Goal: Task Accomplishment & Management: Manage account settings

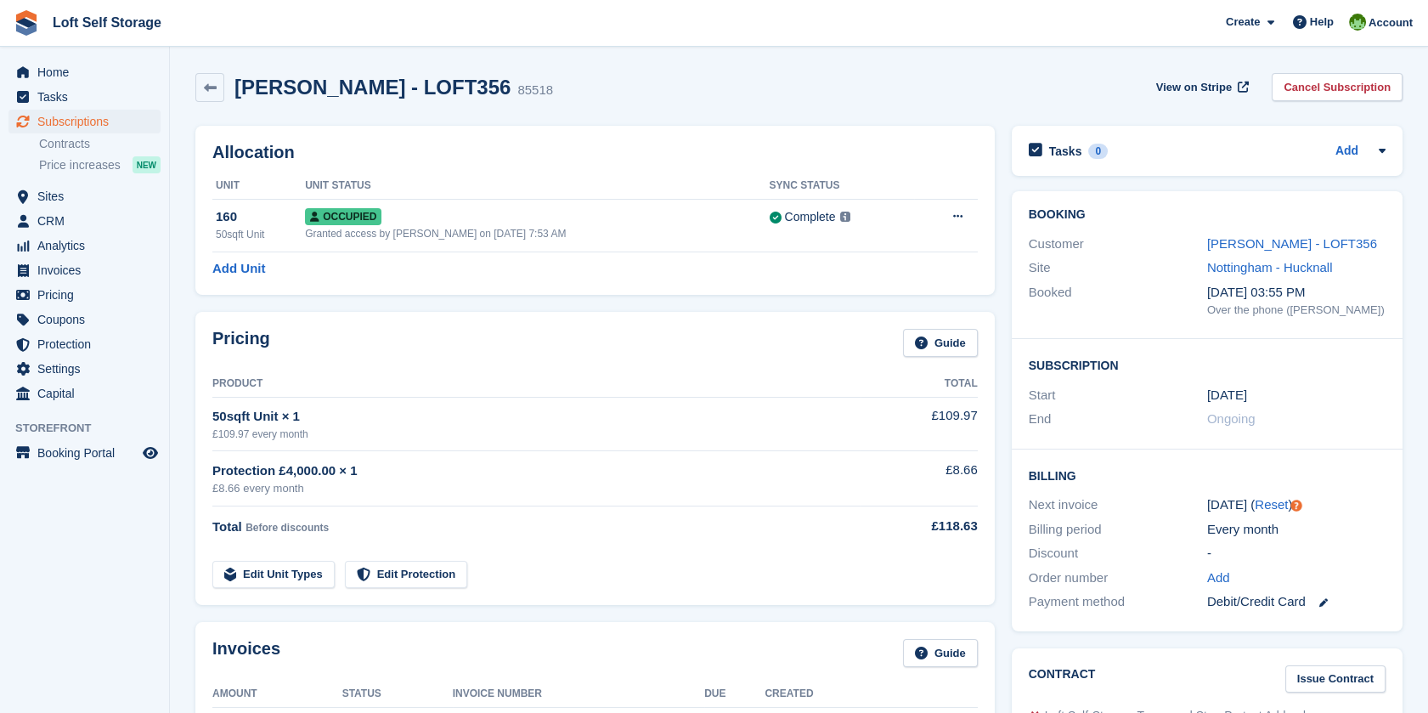
scroll to position [3, 0]
click at [75, 71] on span "Home" at bounding box center [88, 72] width 102 height 24
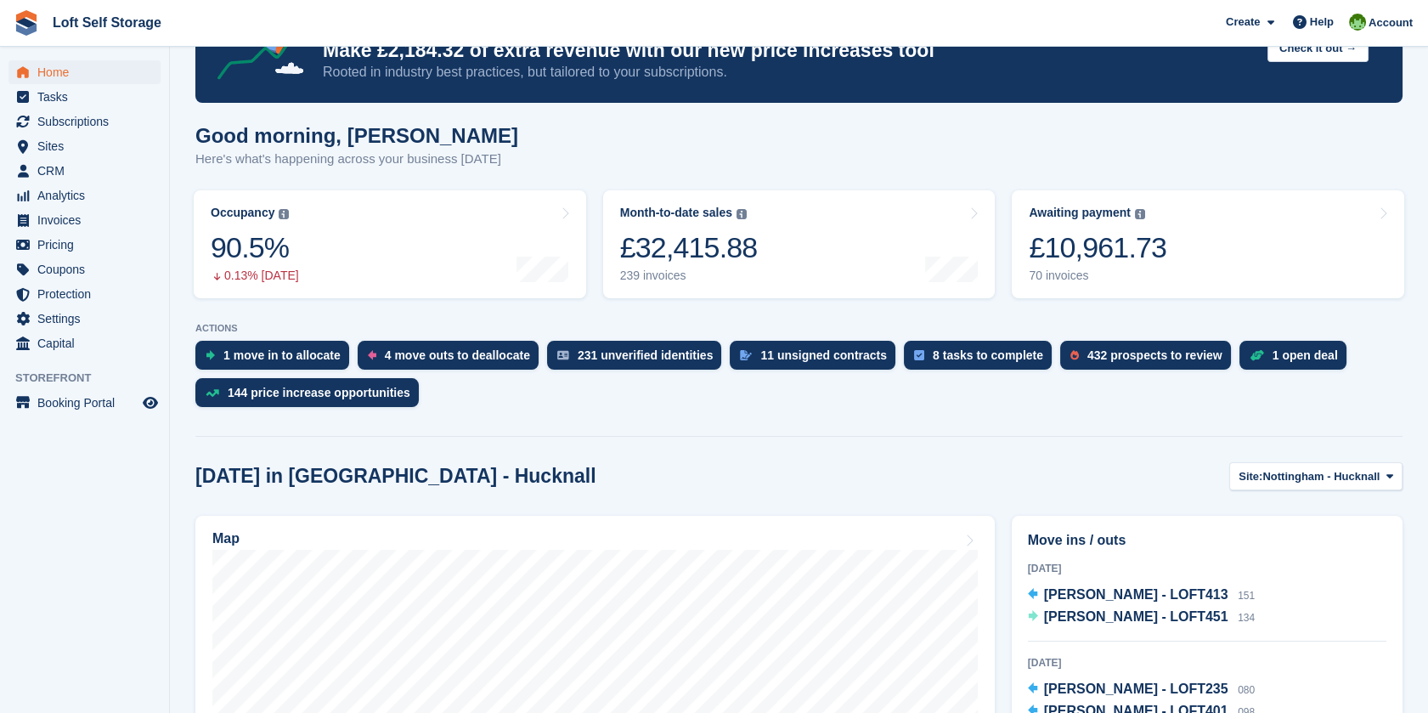
scroll to position [189, 0]
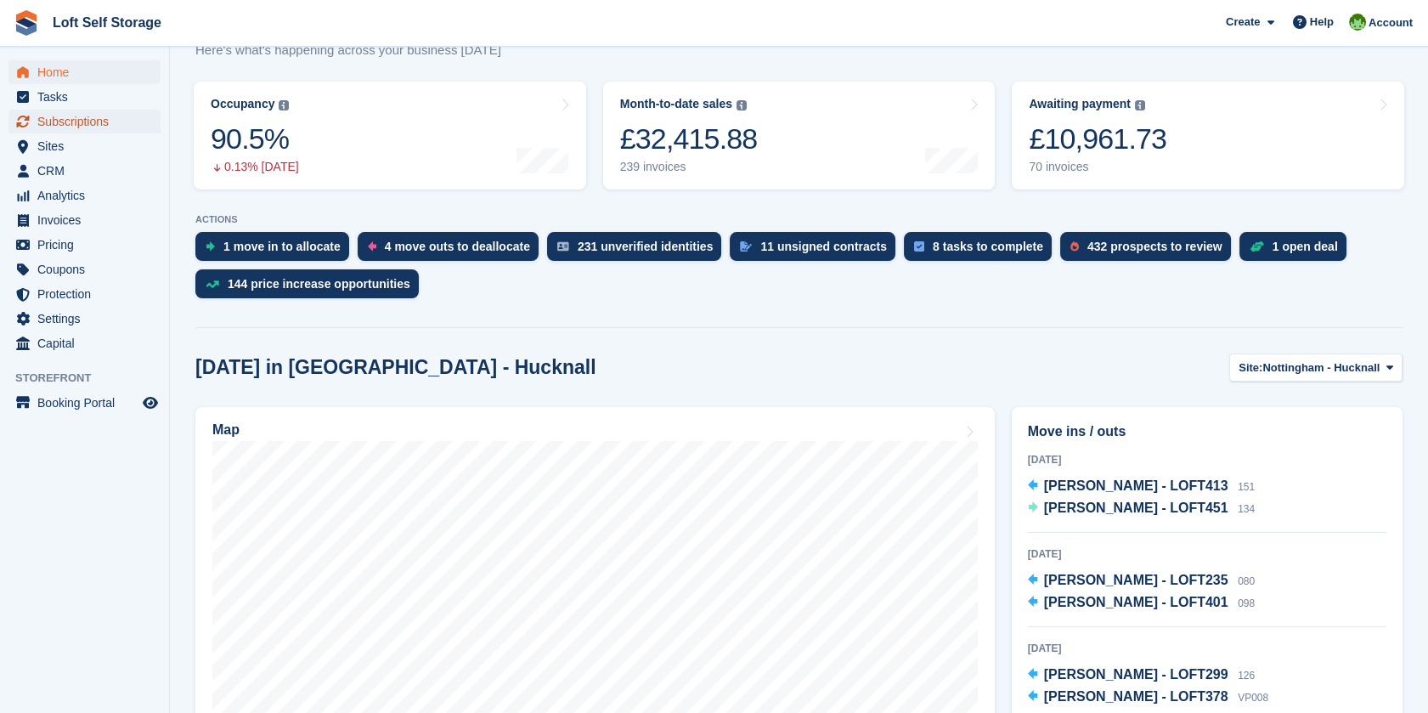
click at [95, 122] on span "Subscriptions" at bounding box center [88, 122] width 102 height 24
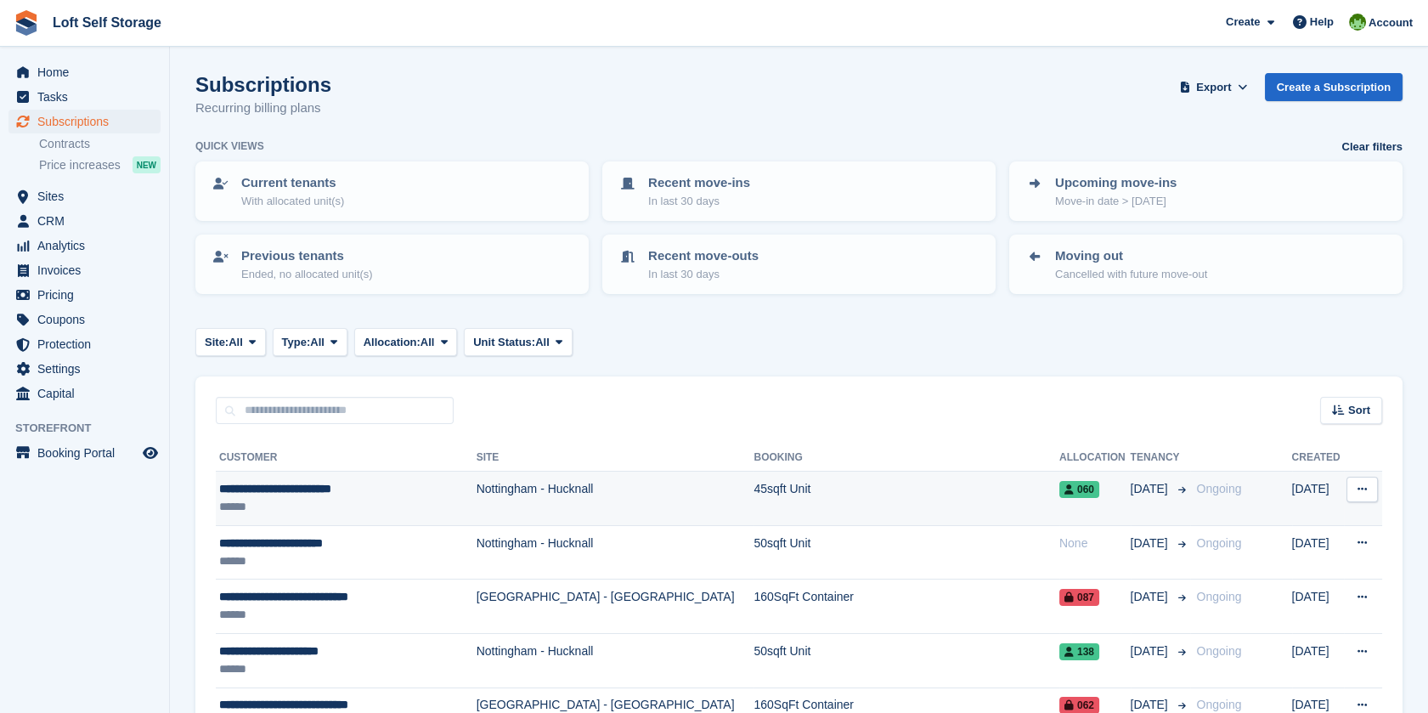
click at [313, 482] on div "**********" at bounding box center [338, 489] width 239 height 18
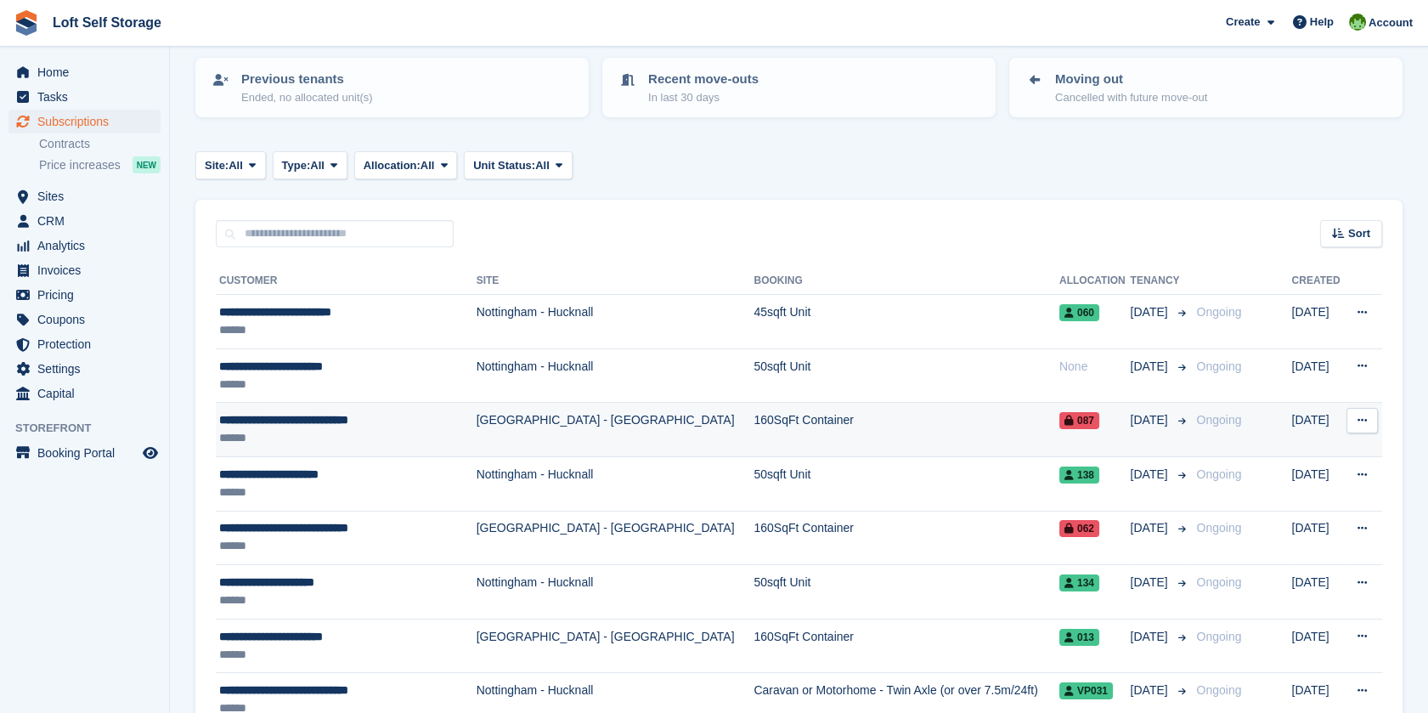
scroll to position [189, 0]
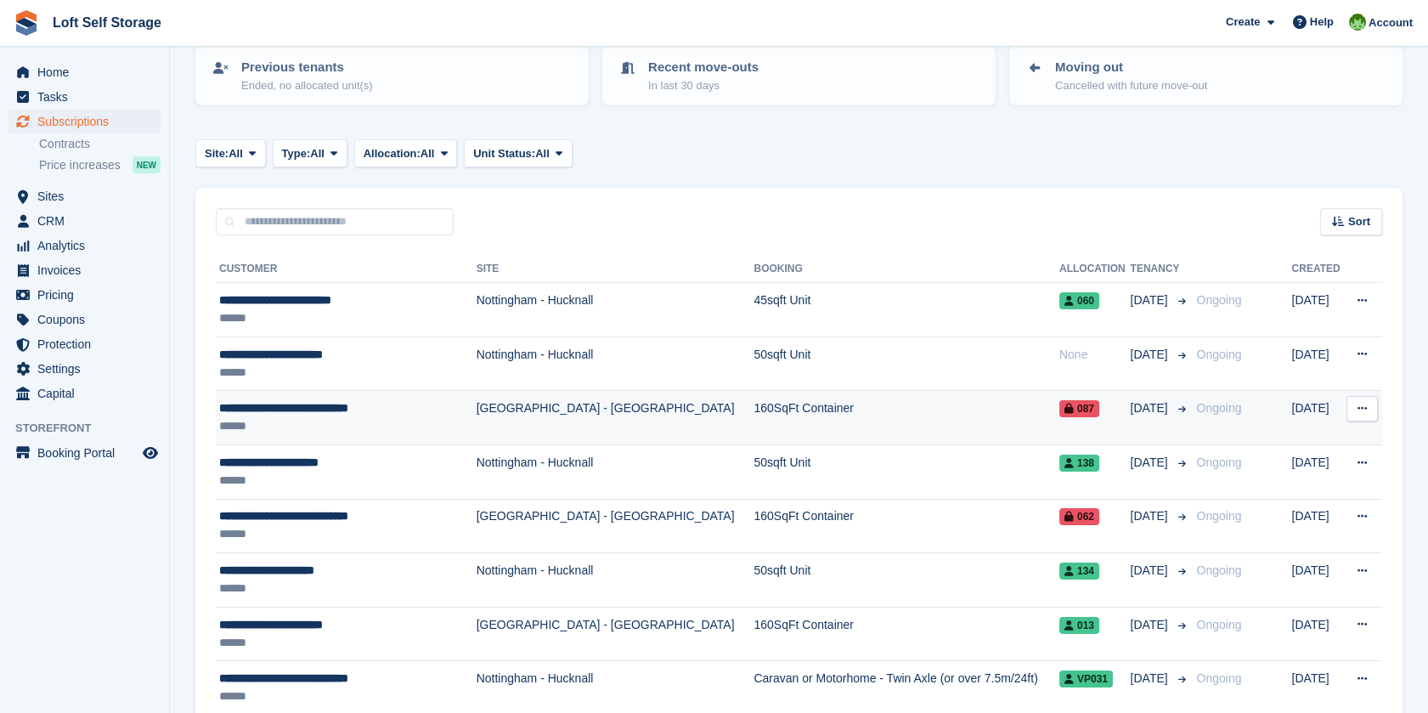
click at [301, 417] on div "******" at bounding box center [338, 426] width 239 height 18
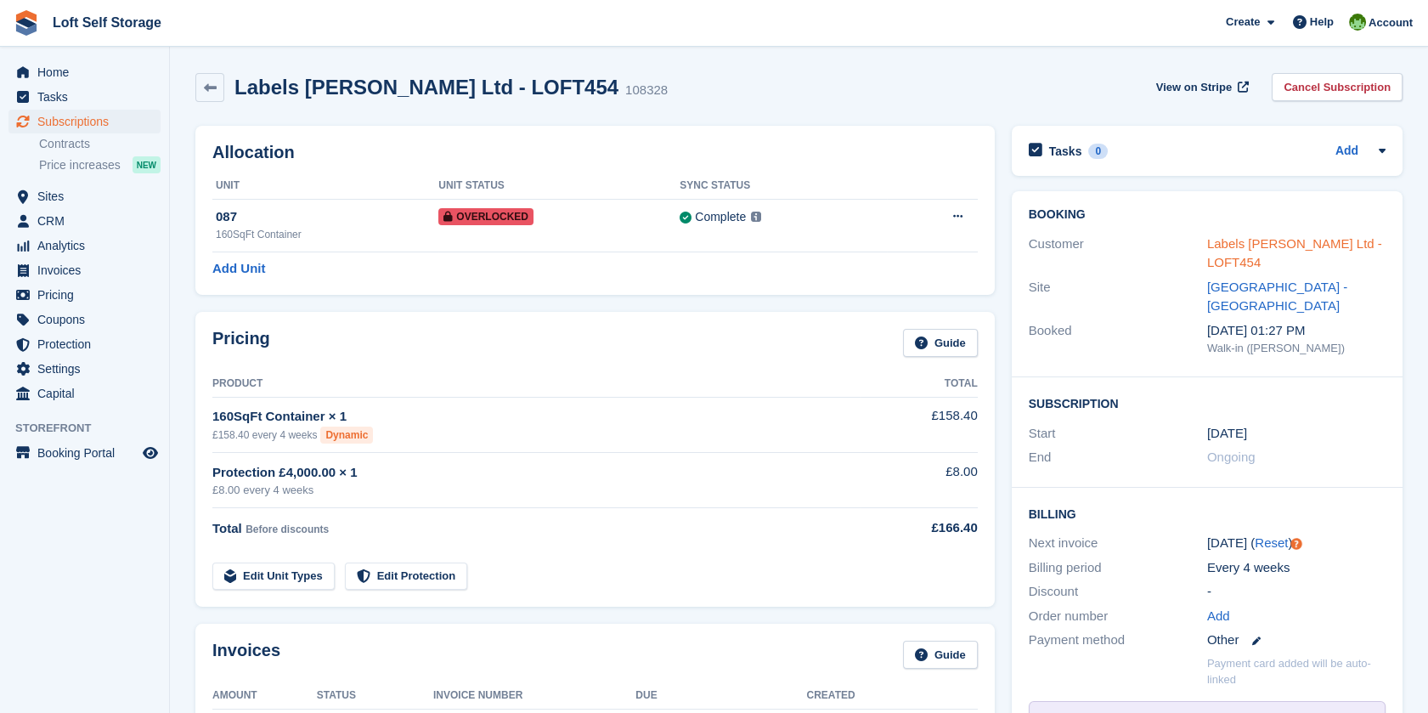
click at [1288, 247] on link "Labels [PERSON_NAME] Ltd - LOFT454" at bounding box center [1294, 253] width 175 height 34
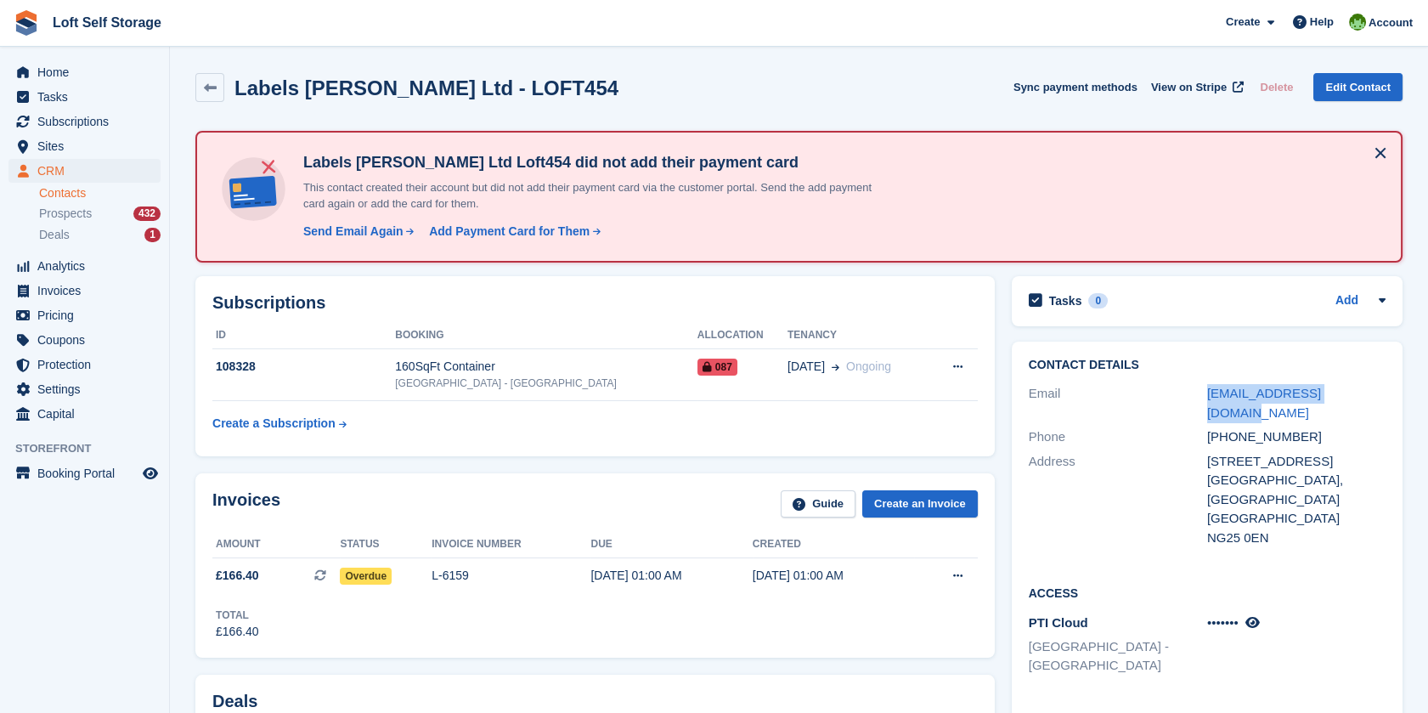
drag, startPoint x: 1357, startPoint y: 389, endPoint x: 1205, endPoint y: 398, distance: 152.3
click at [1205, 398] on div "Email kimburton2@hotmail.com" at bounding box center [1207, 402] width 357 height 43
drag, startPoint x: 1205, startPoint y: 398, endPoint x: 1212, endPoint y: 391, distance: 10.8
copy div "kimburton2@hotmail.com"
click at [353, 229] on div "Send Email Again" at bounding box center [353, 232] width 100 height 18
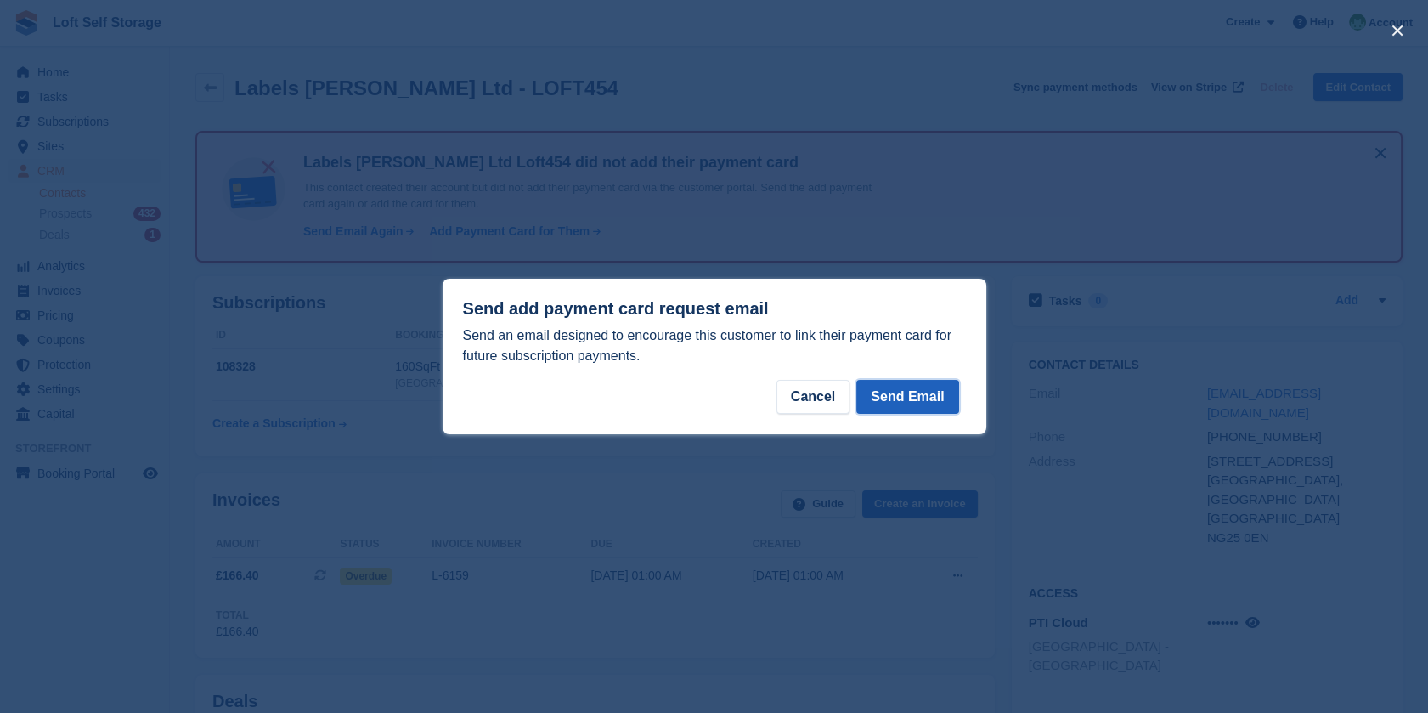
click at [912, 397] on button "Send Email" at bounding box center [907, 397] width 102 height 34
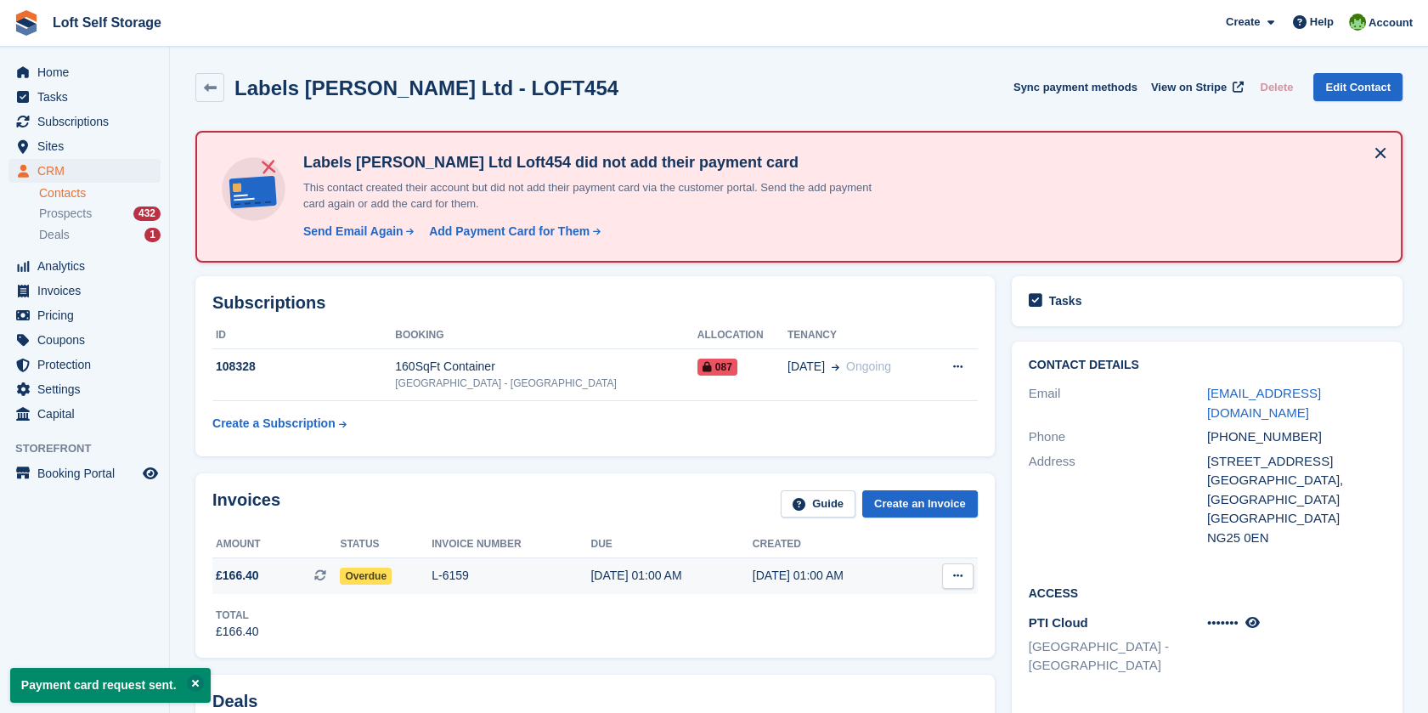
click at [843, 567] on div "[DATE] 01:00 AM" at bounding box center [833, 576] width 161 height 18
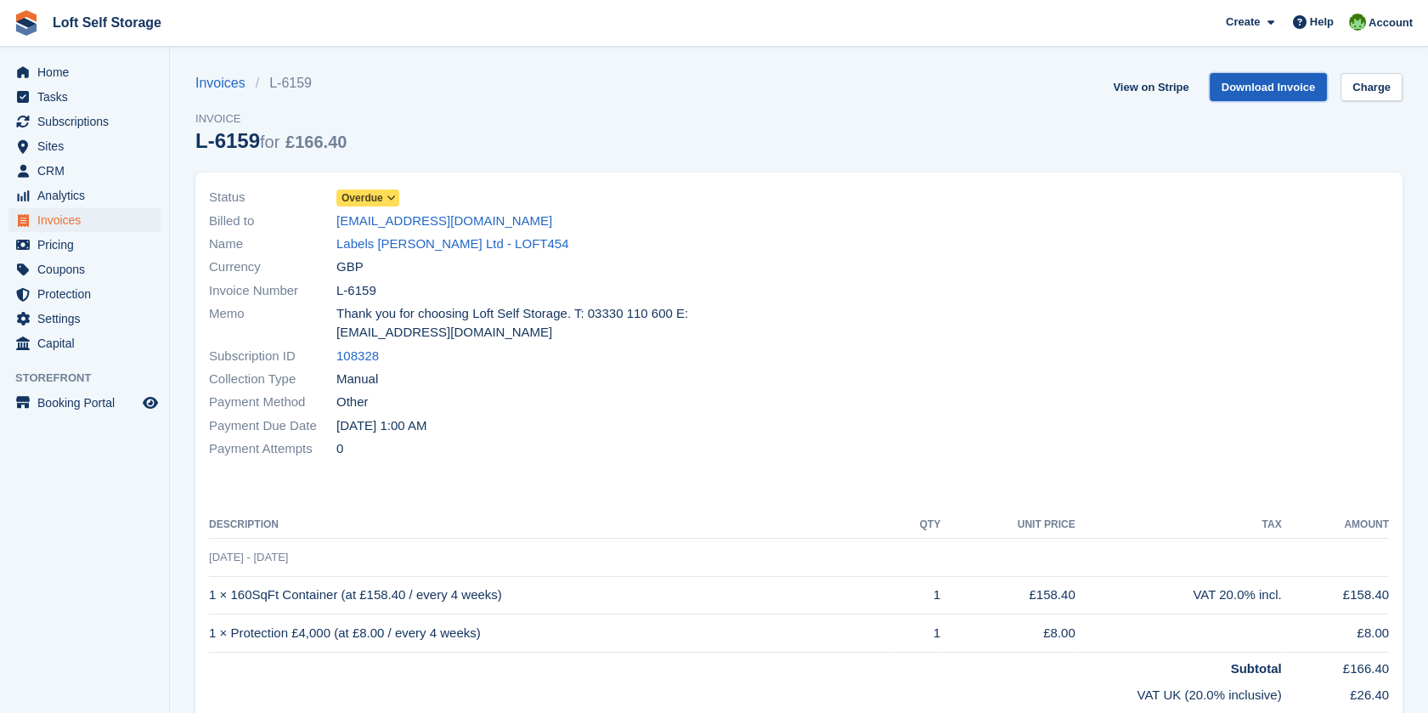
click at [1250, 82] on link "Download Invoice" at bounding box center [1269, 87] width 118 height 28
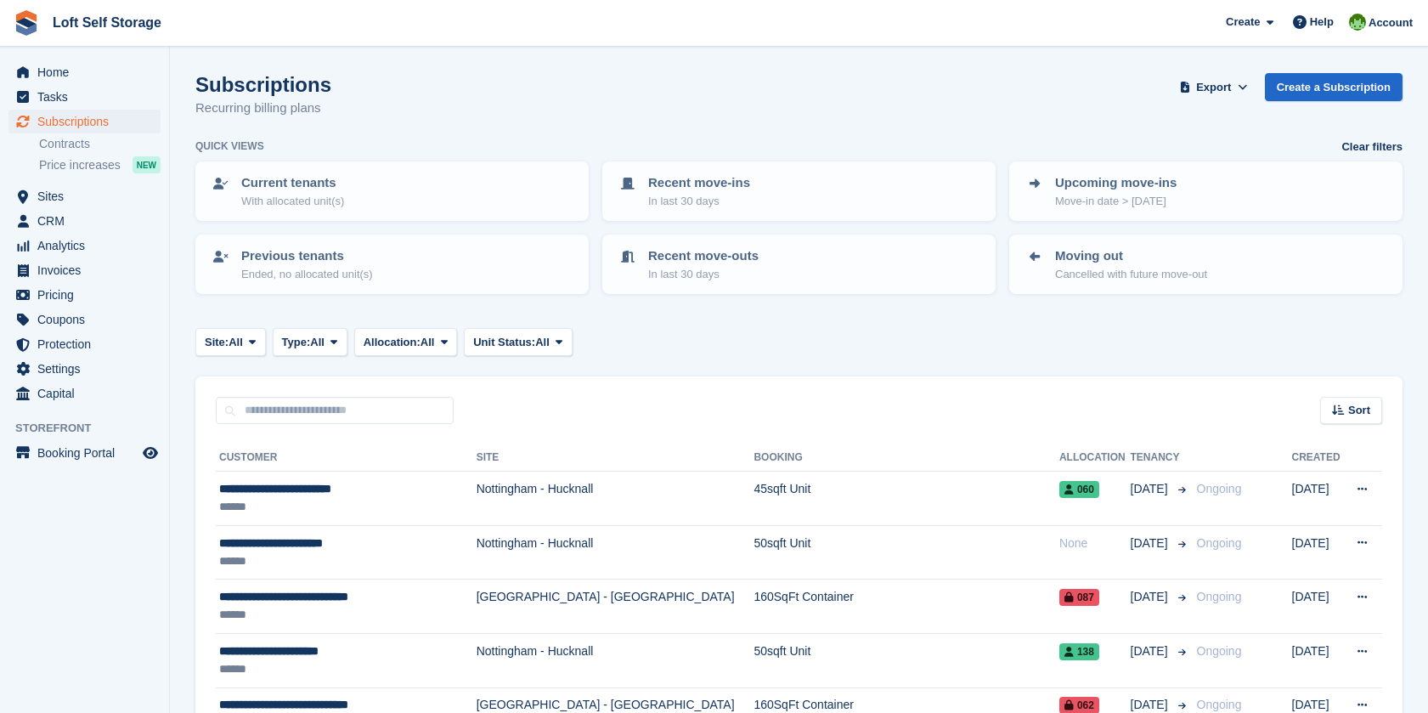
scroll to position [189, 0]
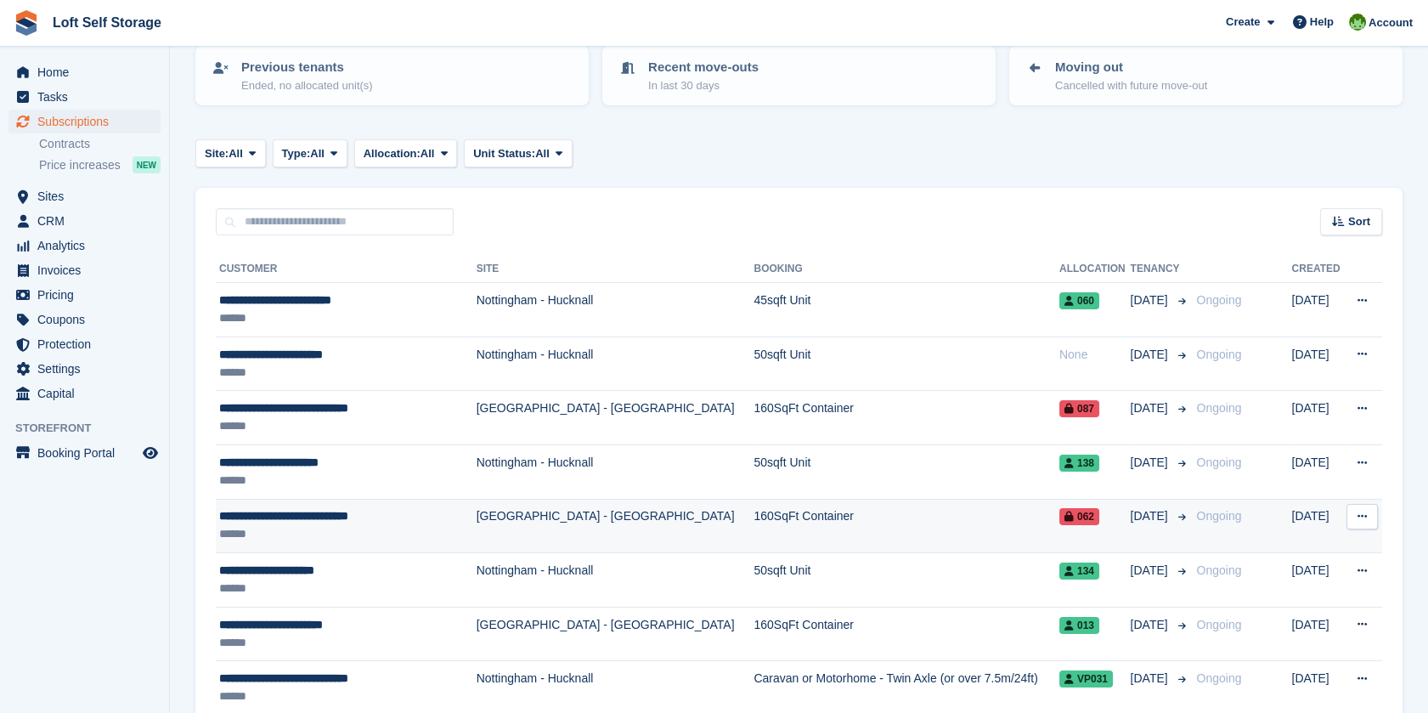
click at [307, 515] on div "**********" at bounding box center [338, 516] width 239 height 18
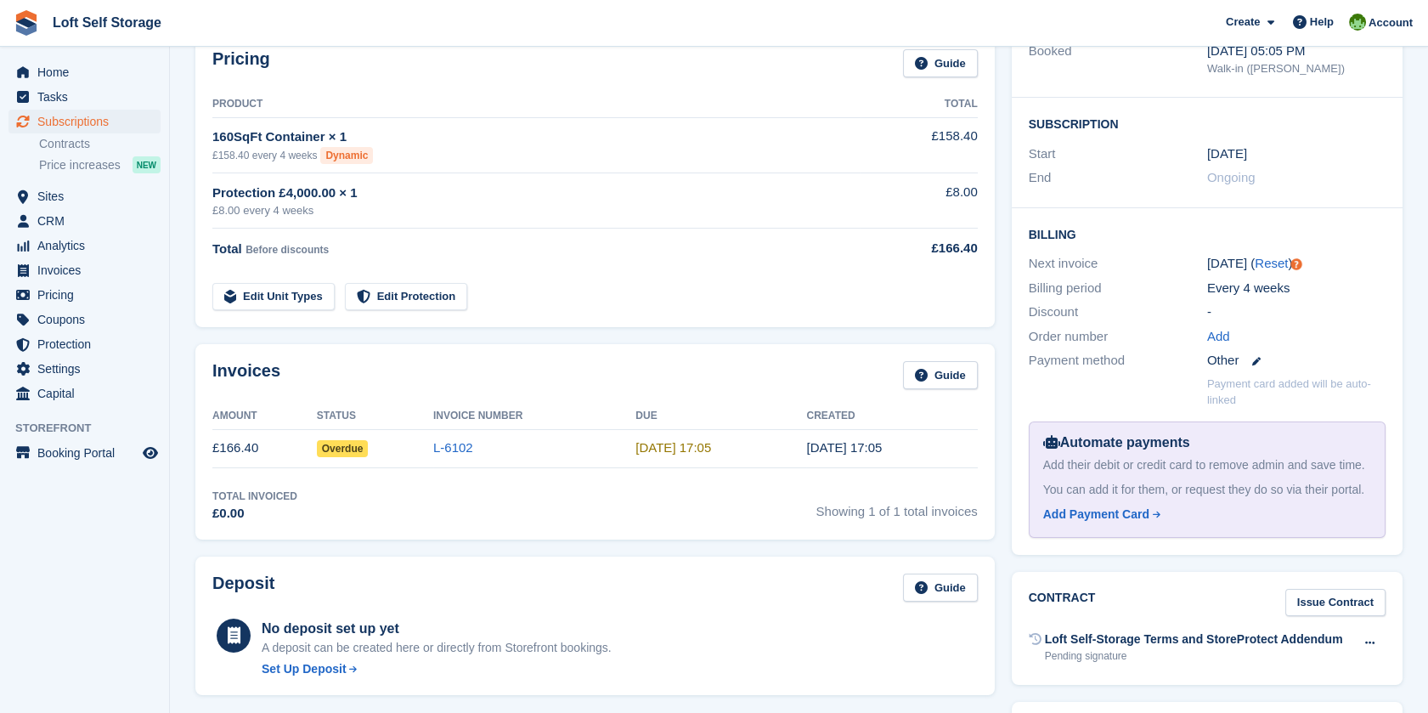
scroll to position [283, 0]
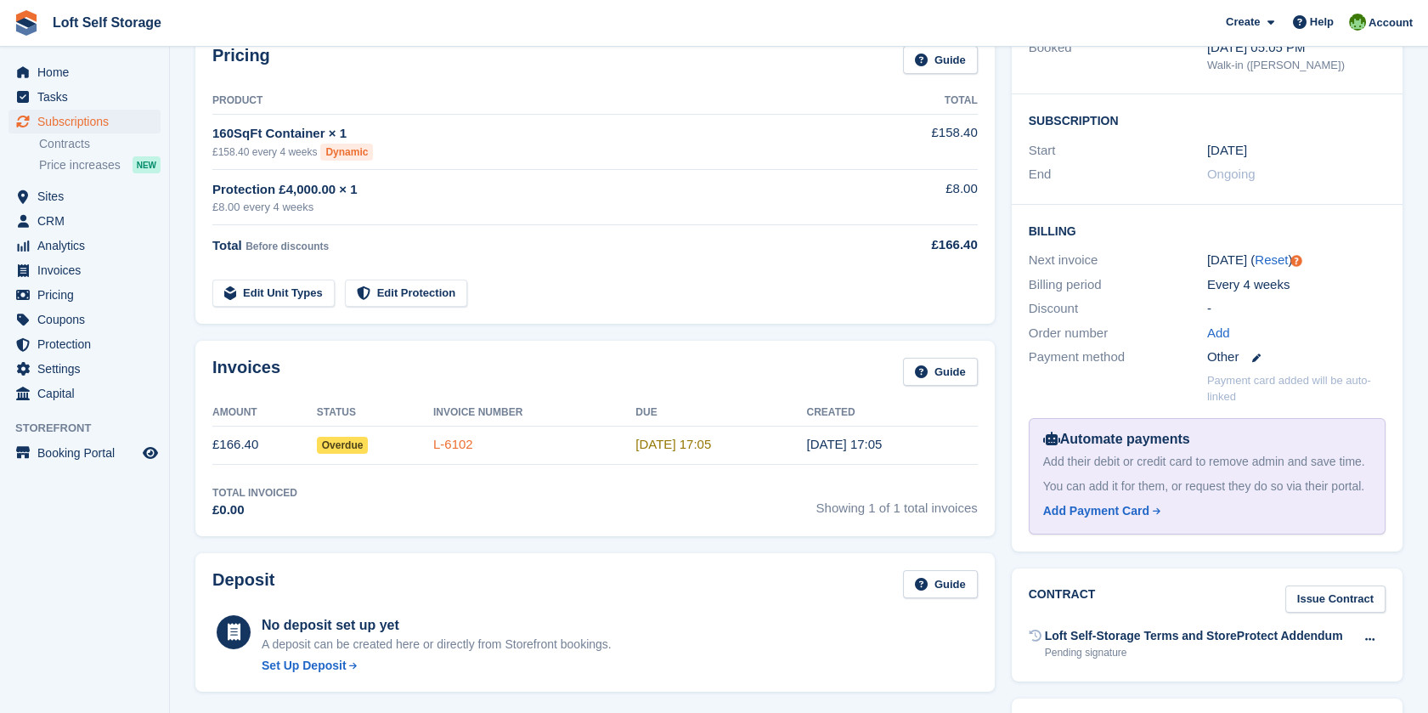
click at [438, 442] on link "L-6102" at bounding box center [453, 444] width 40 height 14
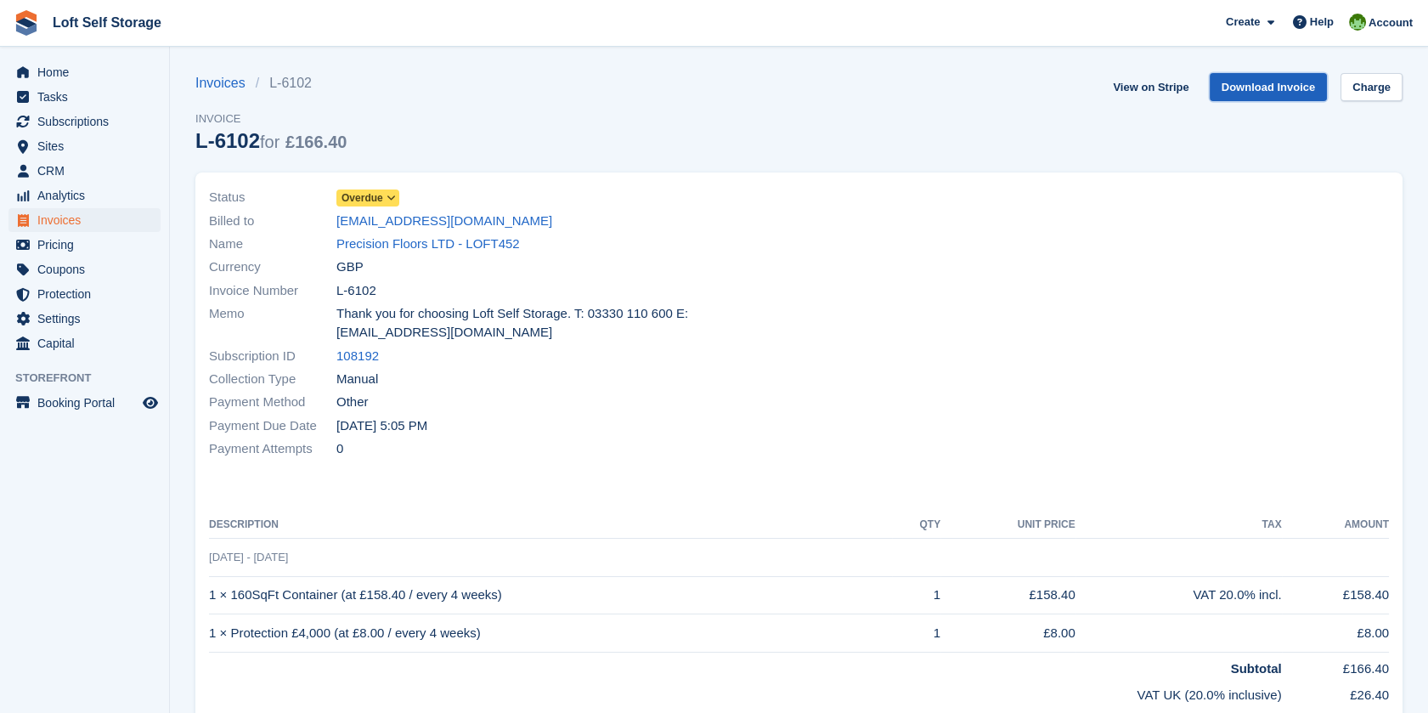
click at [1260, 84] on link "Download Invoice" at bounding box center [1269, 87] width 118 height 28
click at [1278, 204] on div at bounding box center [1099, 323] width 601 height 295
drag, startPoint x: 543, startPoint y: 224, endPoint x: 335, endPoint y: 225, distance: 208.1
click at [335, 225] on div "Billed to precisionresinfloorsltd@hotmail.com" at bounding box center [499, 220] width 580 height 23
drag, startPoint x: 335, startPoint y: 225, endPoint x: 355, endPoint y: 224, distance: 20.4
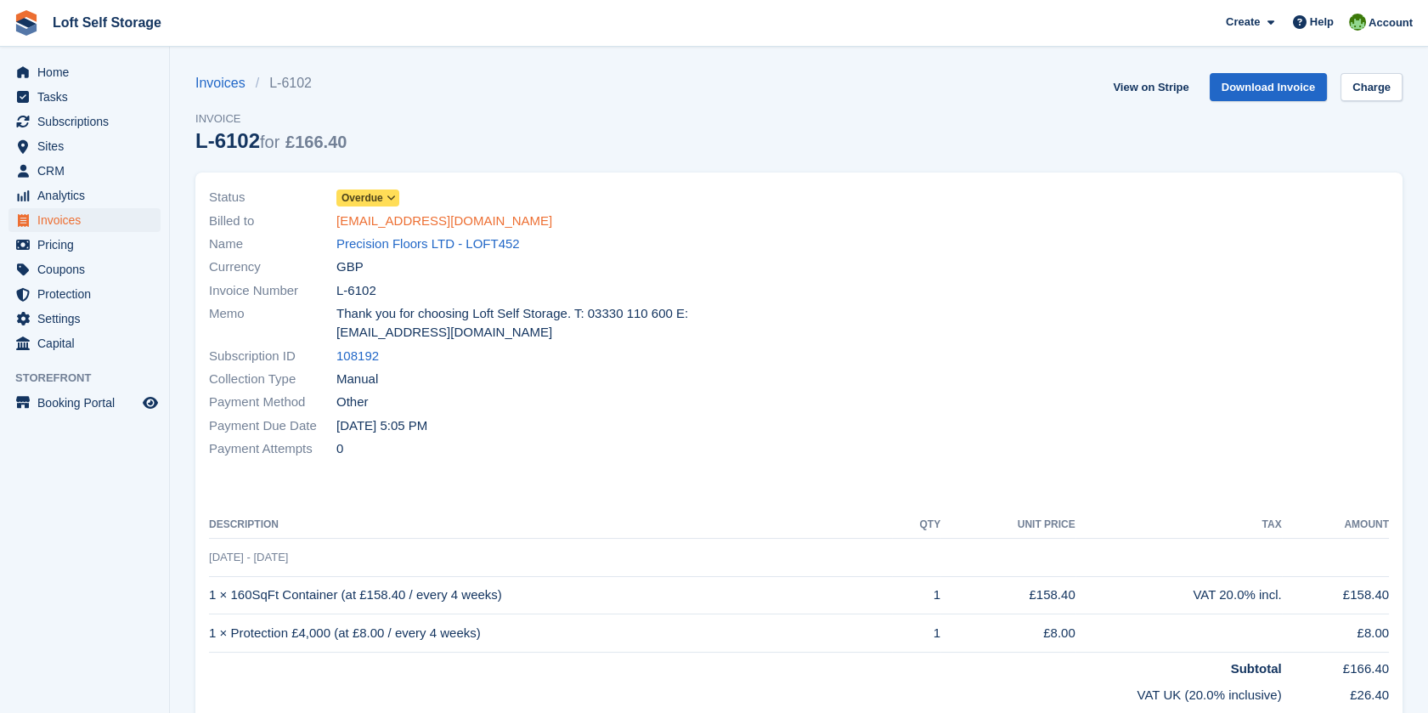
copy div "precisionresinfloorsltd@hotmail.com"
click at [116, 123] on span "Subscriptions" at bounding box center [88, 122] width 102 height 24
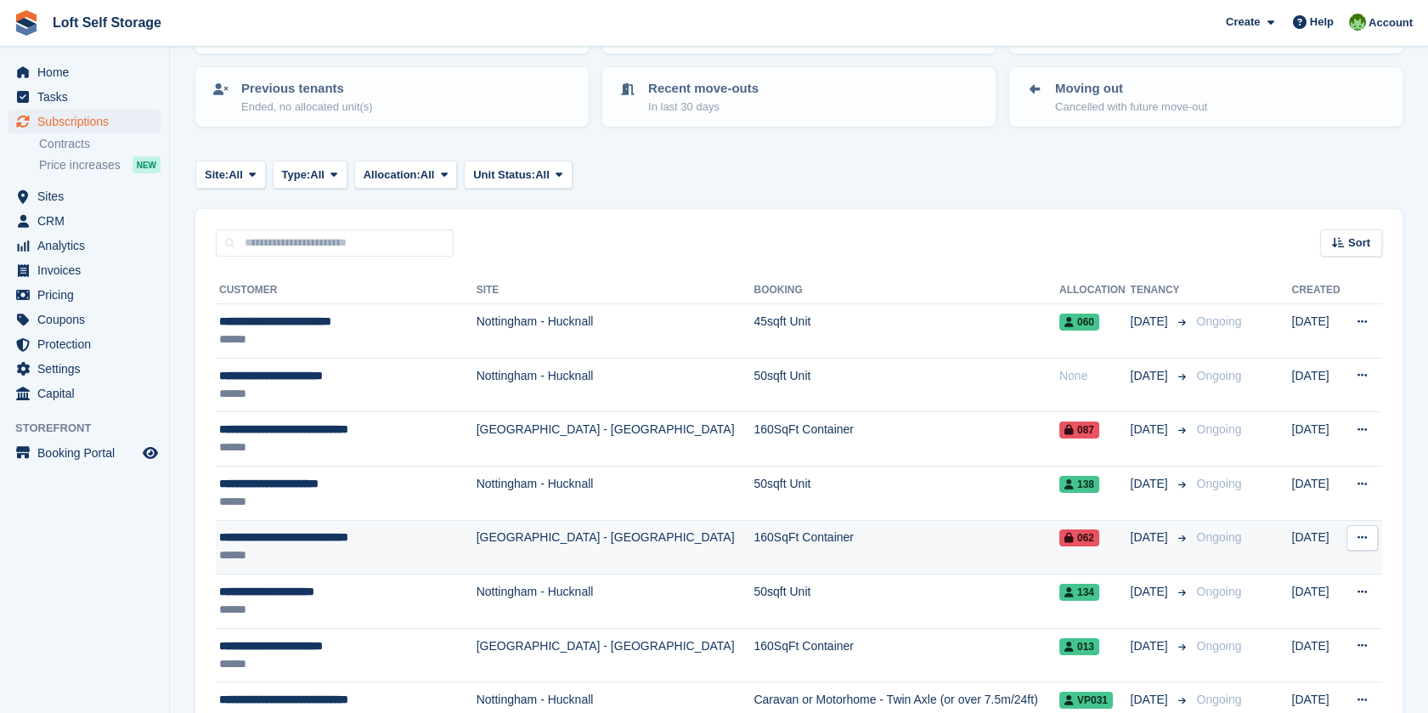
scroll to position [189, 0]
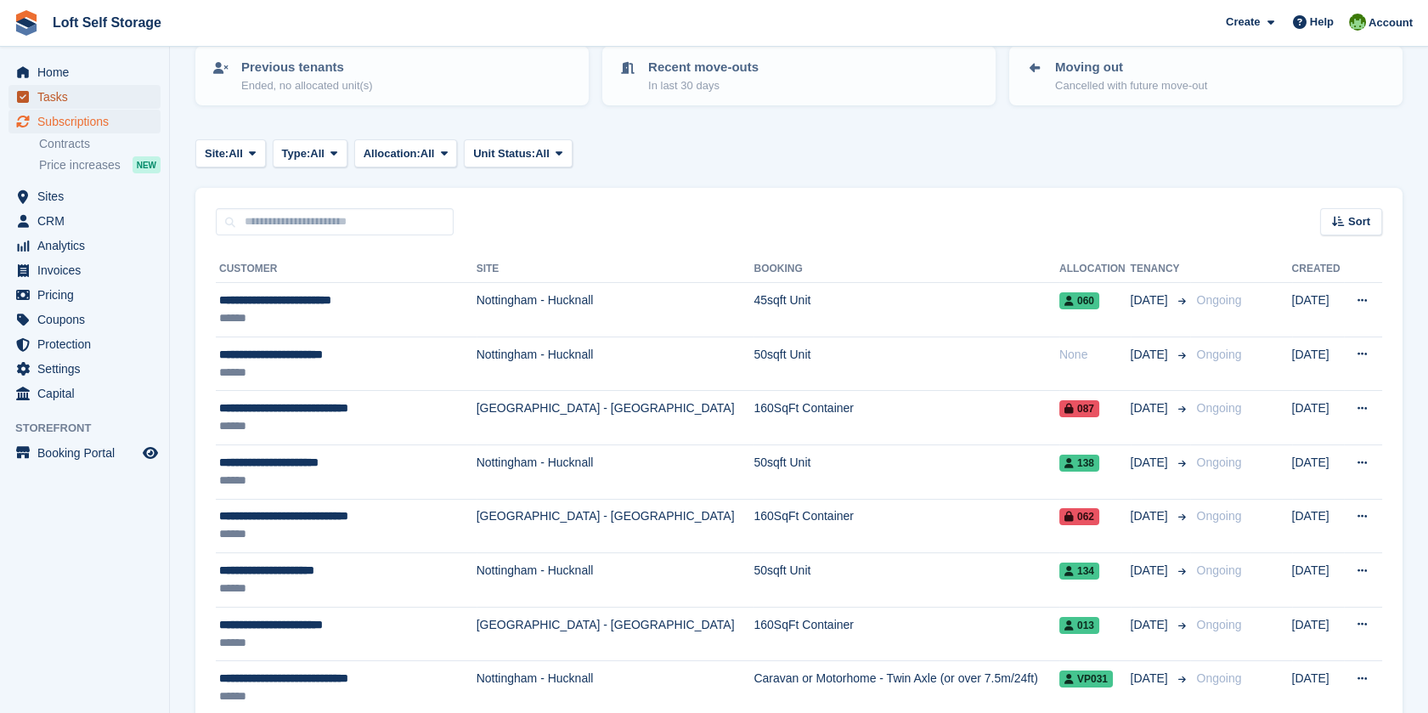
click at [71, 104] on span "Tasks" at bounding box center [88, 97] width 102 height 24
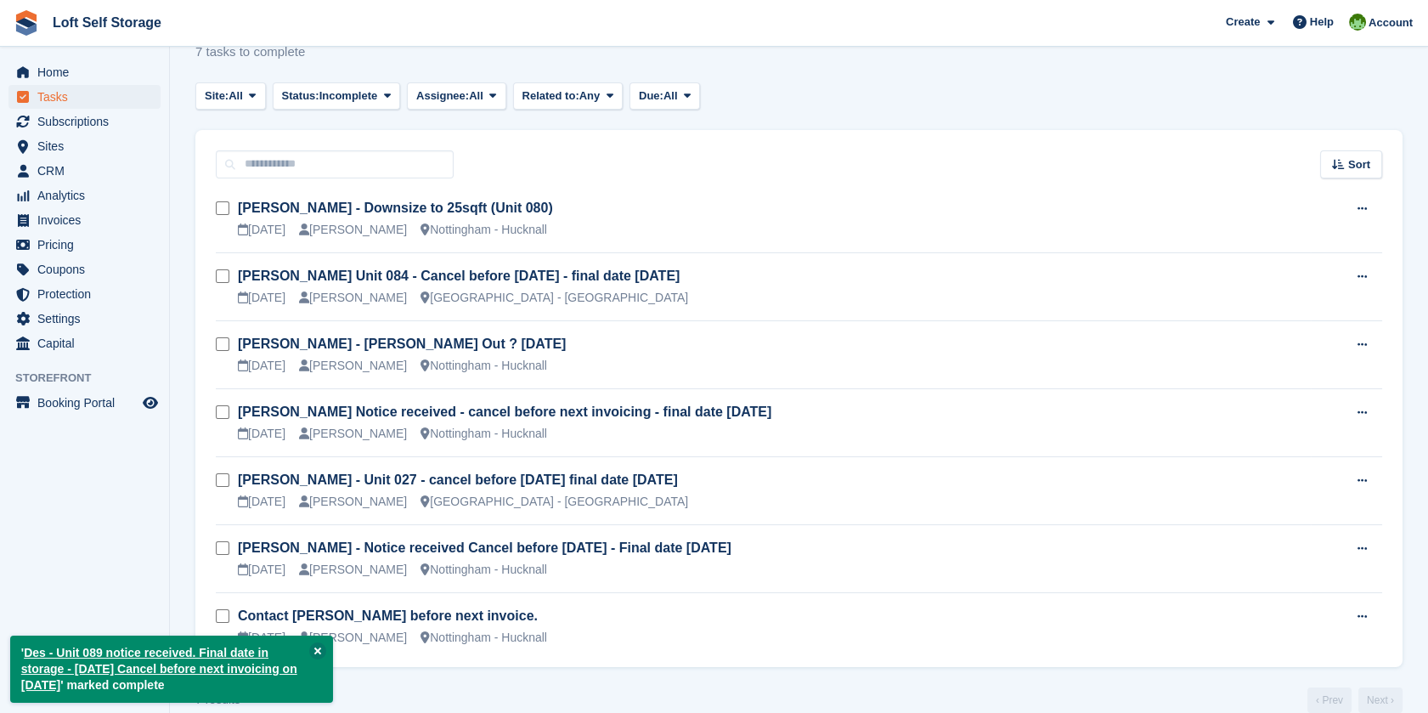
scroll to position [81, 0]
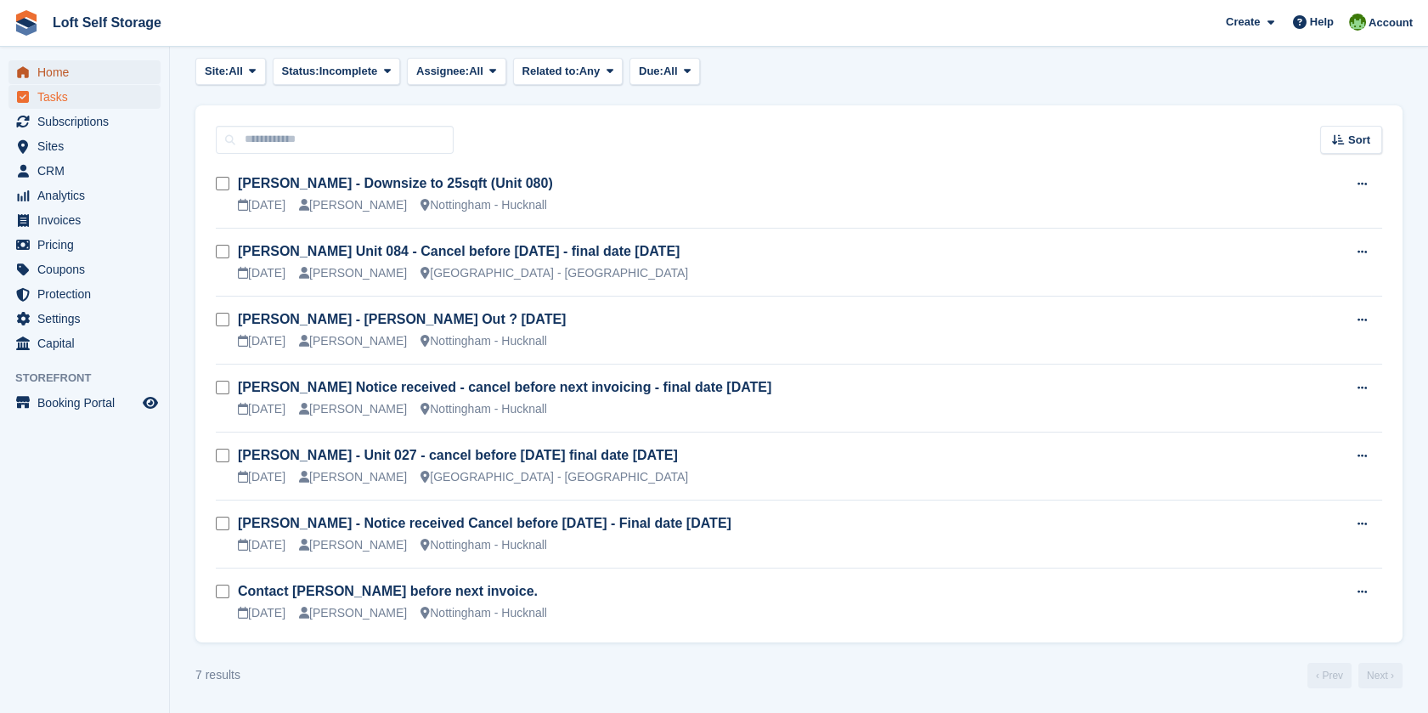
click at [72, 79] on span "Home" at bounding box center [88, 72] width 102 height 24
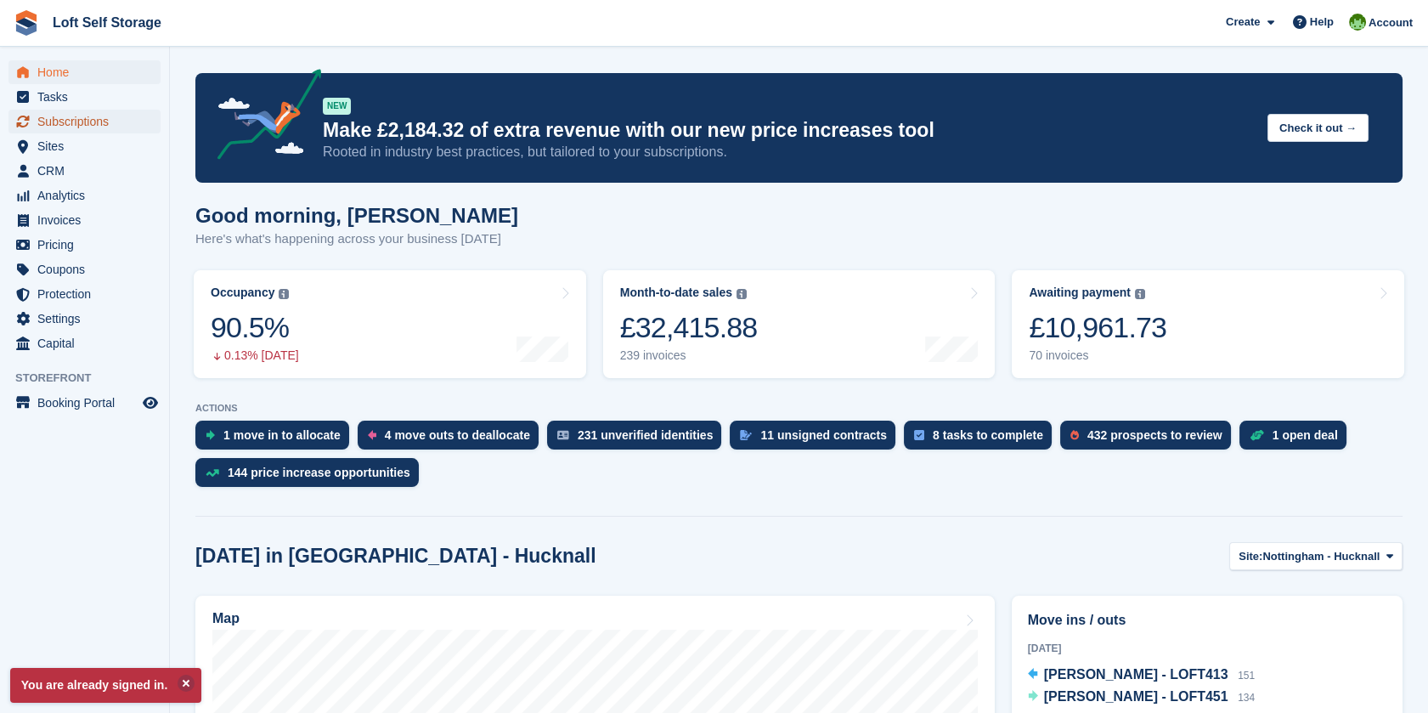
drag, startPoint x: 60, startPoint y: 125, endPoint x: 70, endPoint y: 131, distance: 11.1
click at [60, 125] on span "Subscriptions" at bounding box center [88, 122] width 102 height 24
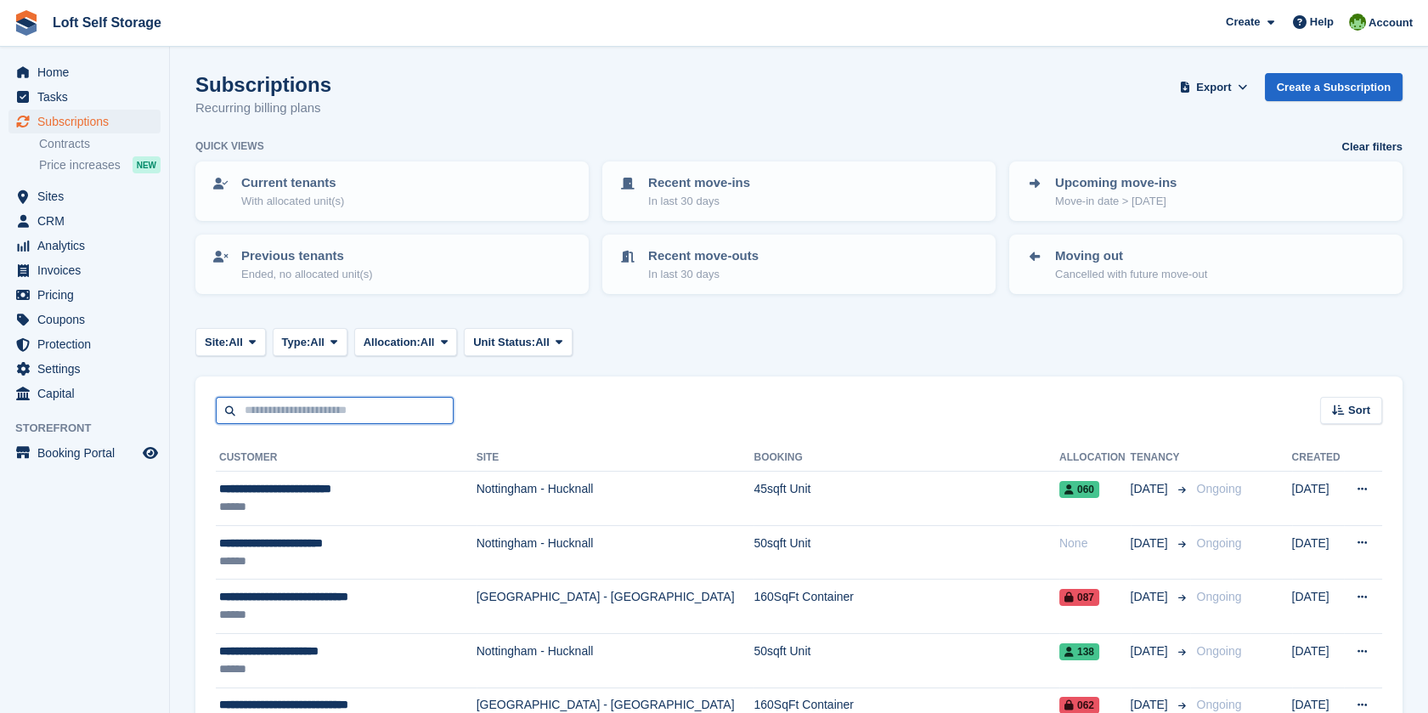
click at [348, 401] on input "text" at bounding box center [335, 411] width 238 height 28
type input "*"
type input "***"
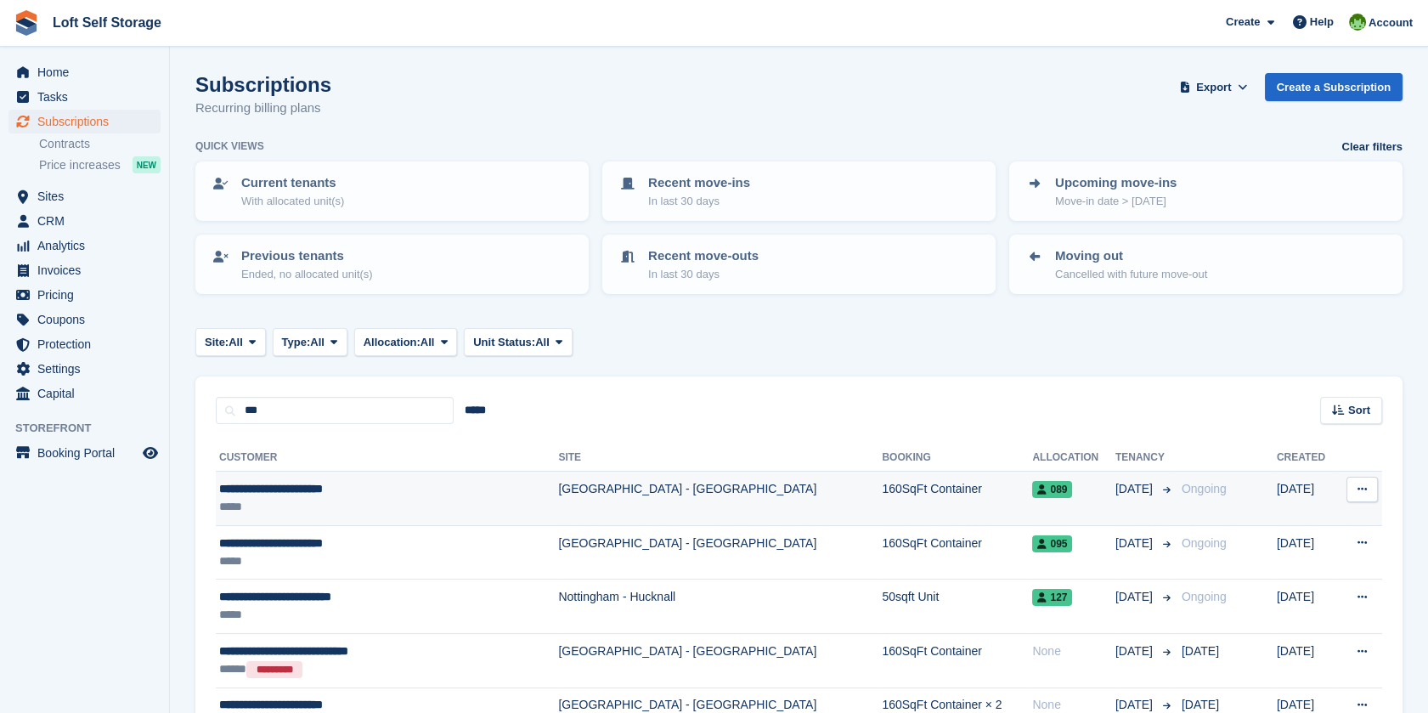
click at [305, 489] on div "**********" at bounding box center [354, 489] width 270 height 18
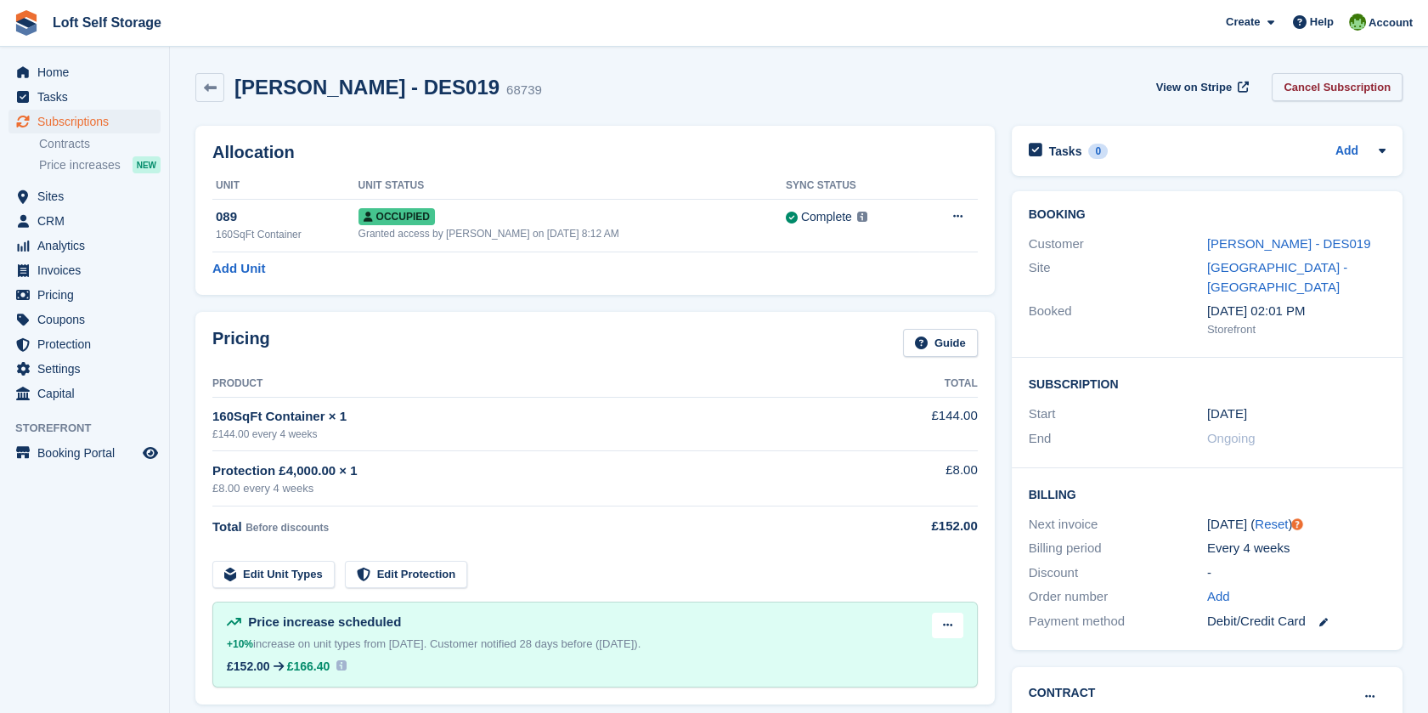
click at [1310, 82] on link "Cancel Subscription" at bounding box center [1337, 87] width 131 height 28
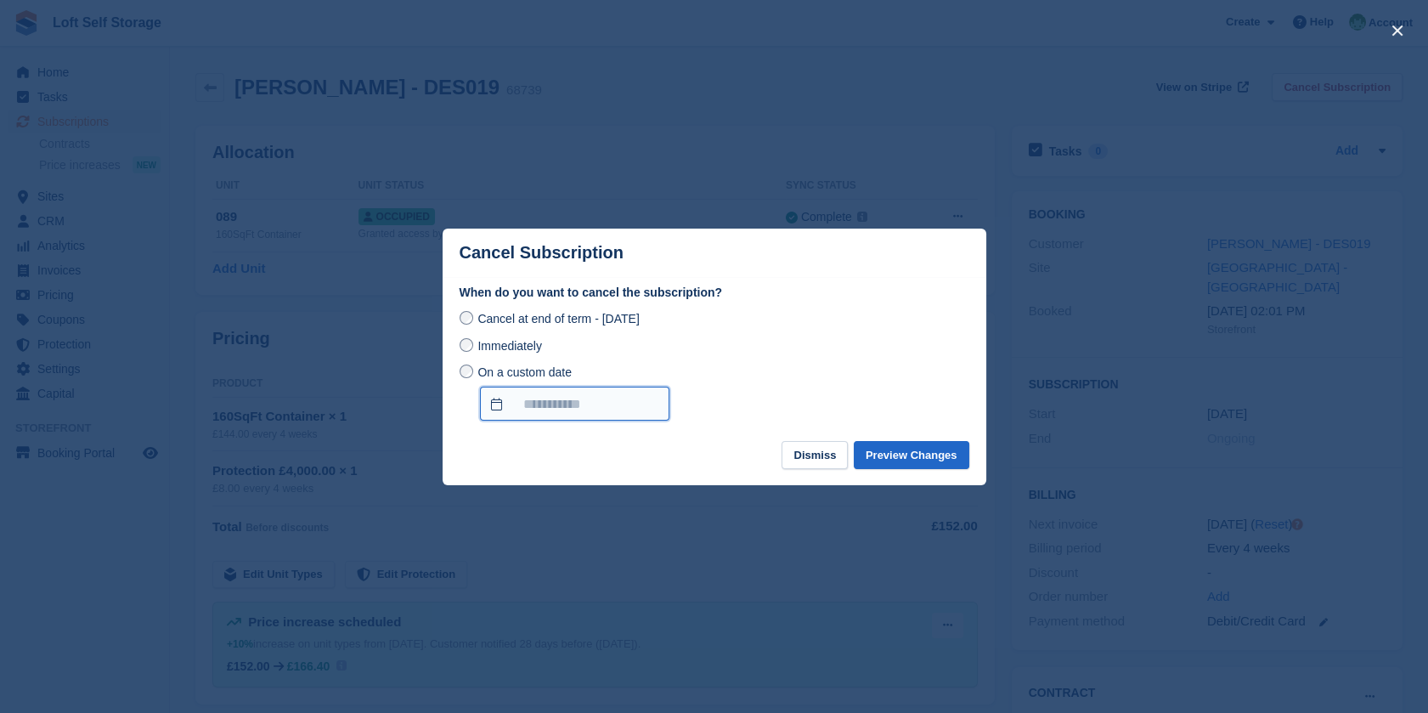
click at [532, 409] on input "On a custom date" at bounding box center [574, 404] width 189 height 34
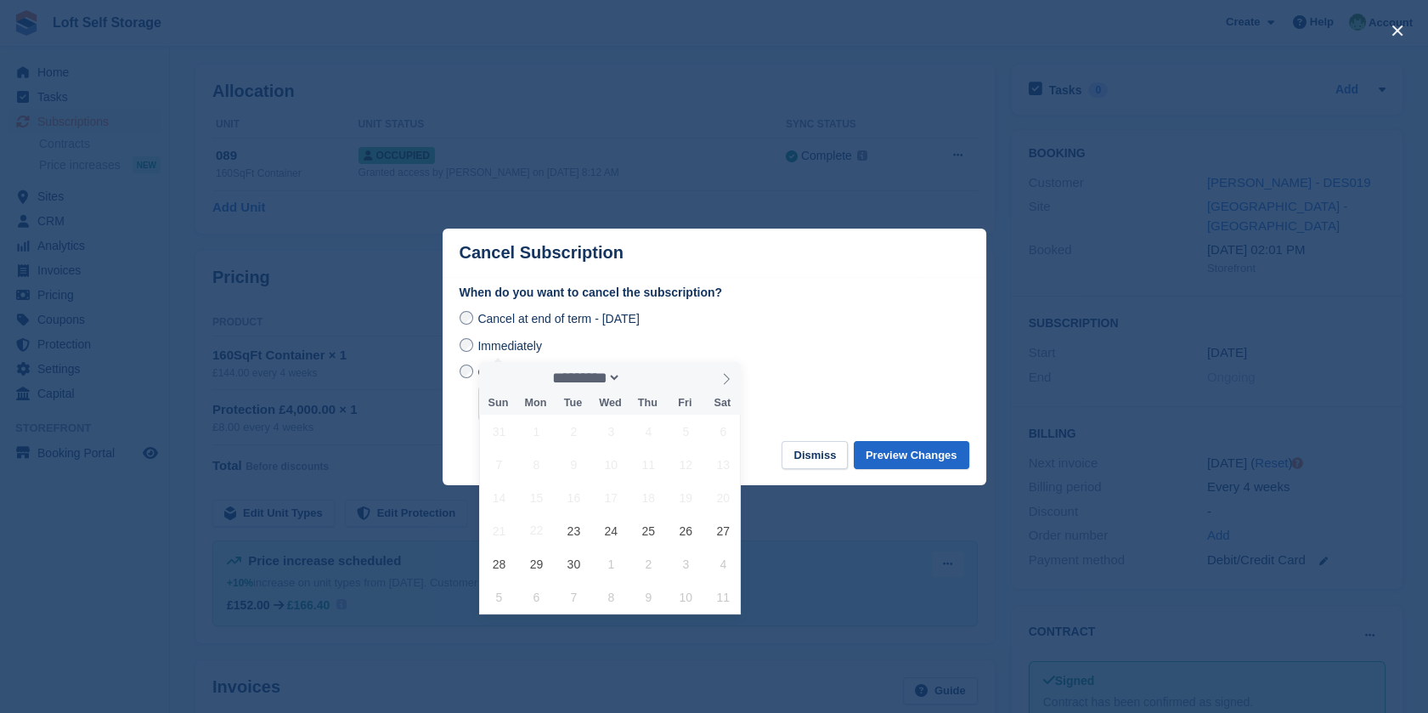
scroll to position [94, 0]
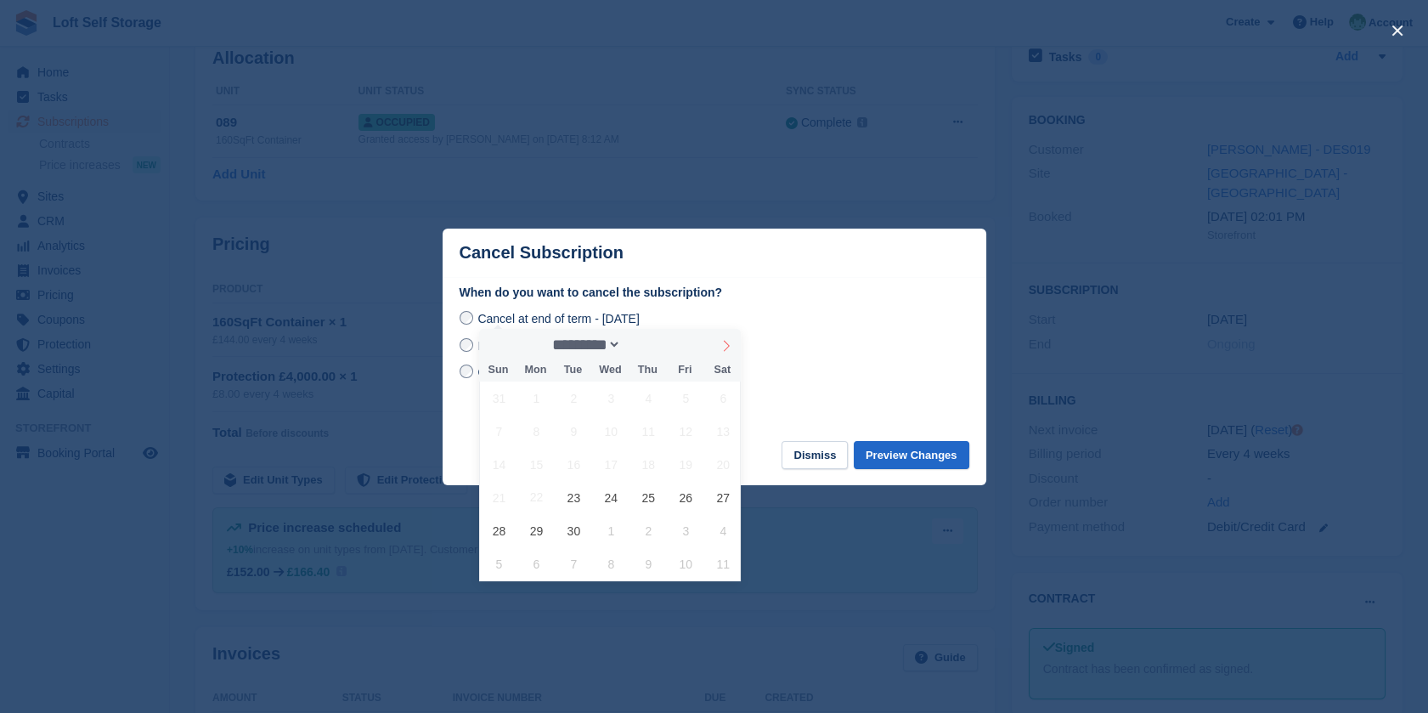
click at [724, 345] on icon at bounding box center [726, 346] width 12 height 12
select select "*"
click at [540, 466] on span "13" at bounding box center [536, 464] width 33 height 33
type input "**********"
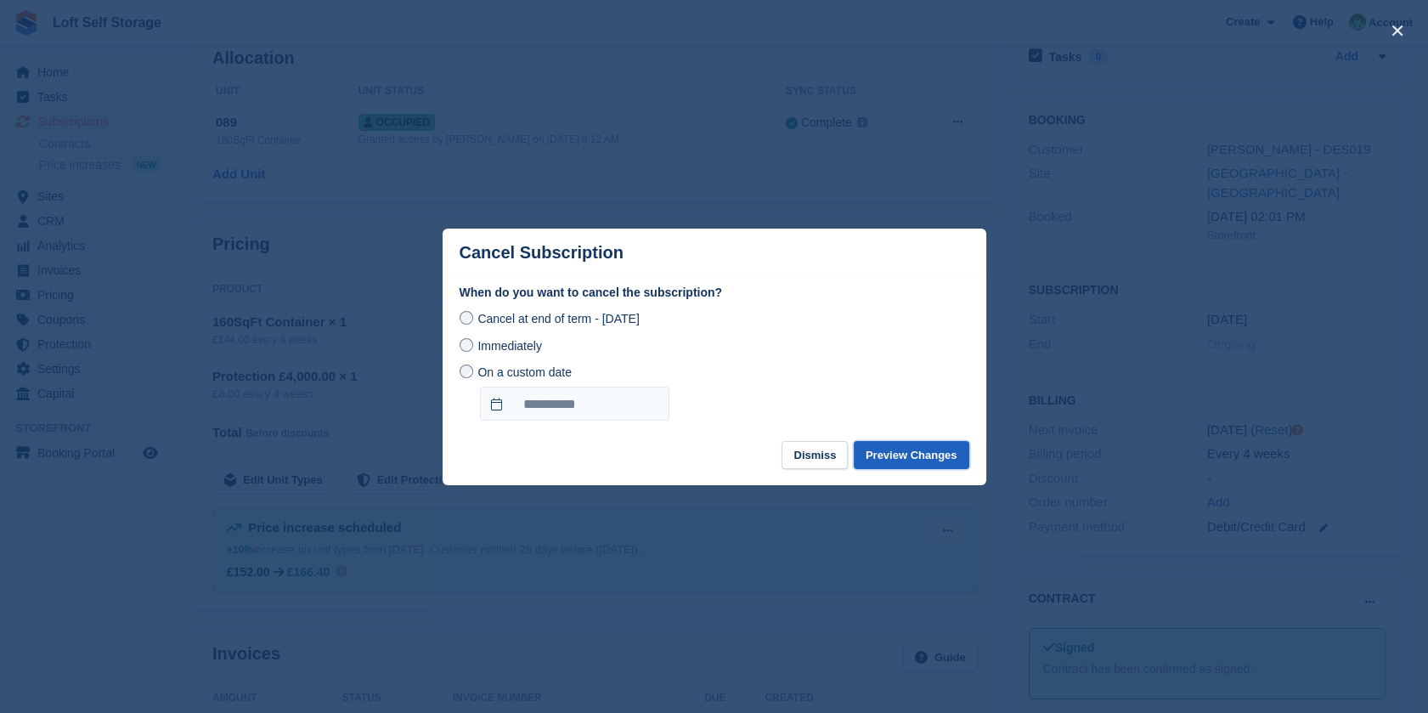
click at [934, 455] on button "Preview Changes" at bounding box center [912, 455] width 116 height 28
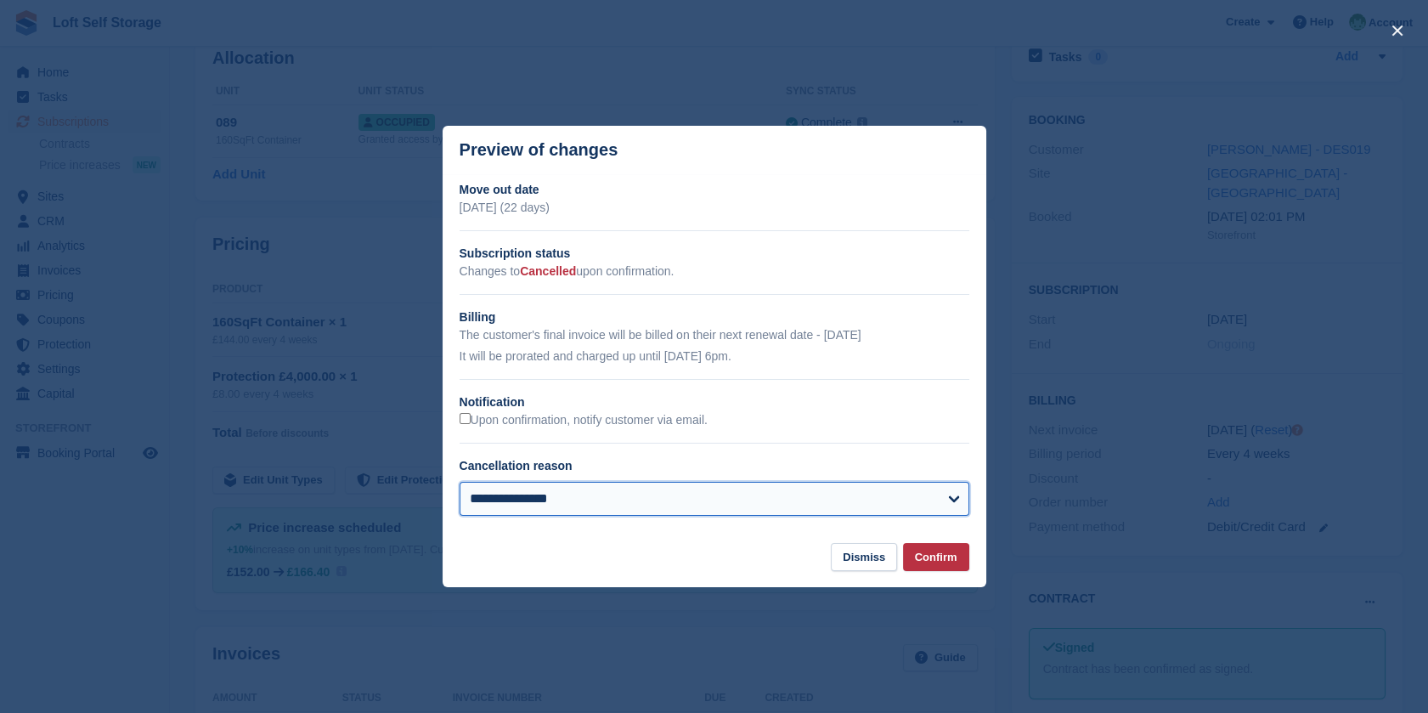
click at [630, 514] on select "**********" at bounding box center [715, 499] width 510 height 34
select select "**********"
click at [460, 483] on select "**********" at bounding box center [715, 499] width 510 height 34
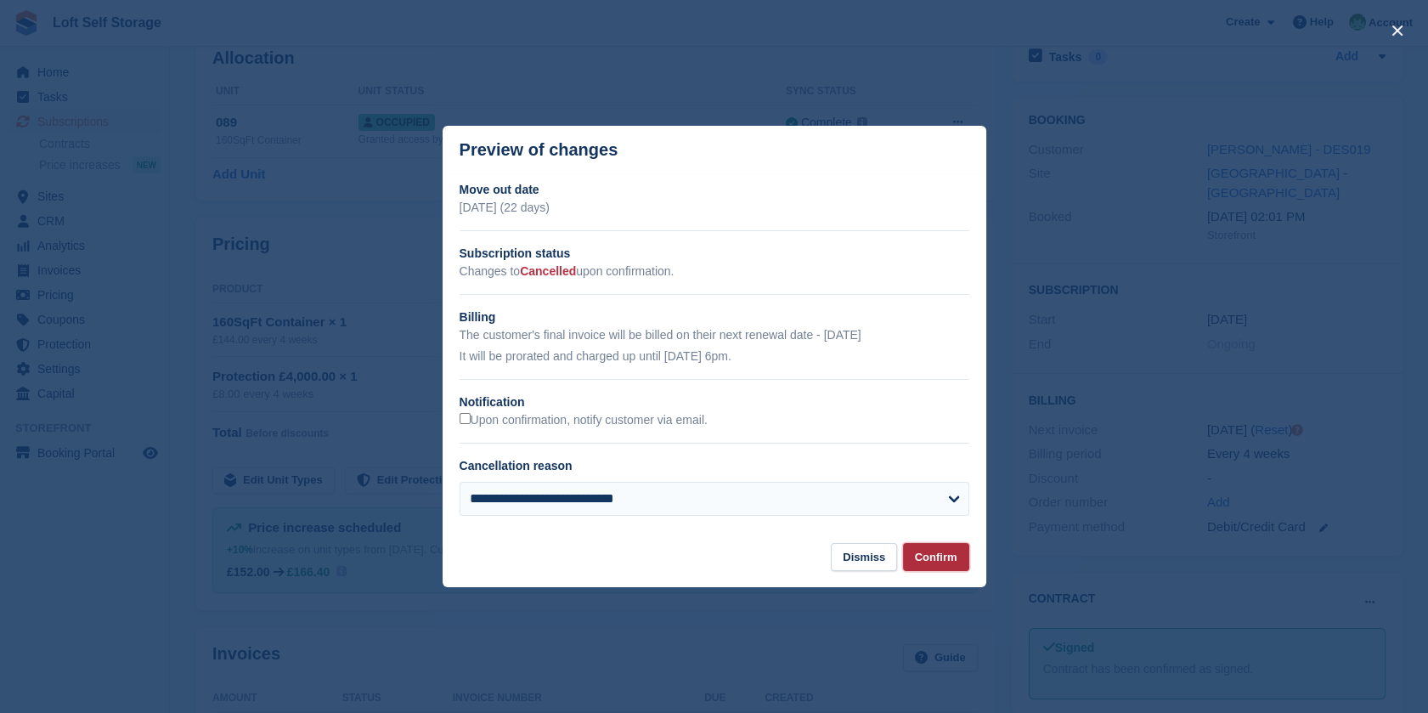
click at [924, 549] on button "Confirm" at bounding box center [936, 557] width 66 height 28
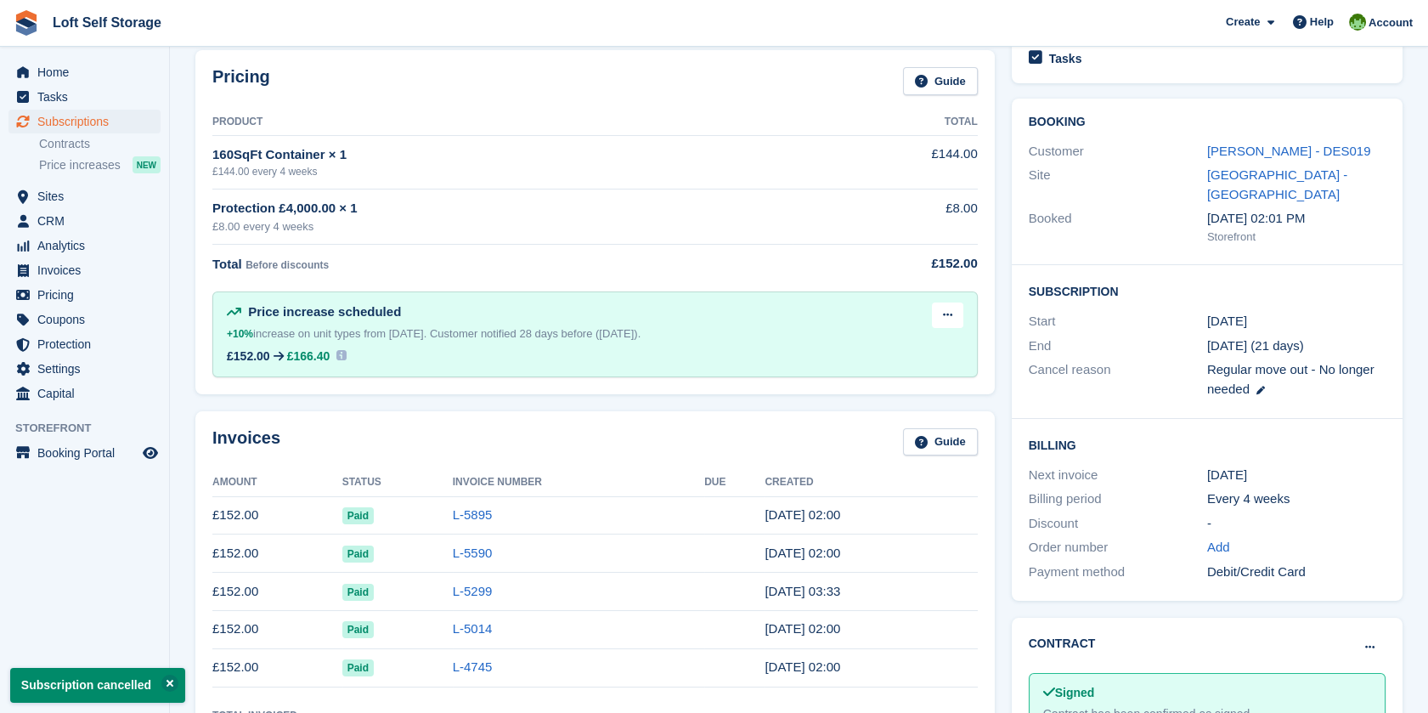
scroll to position [0, 0]
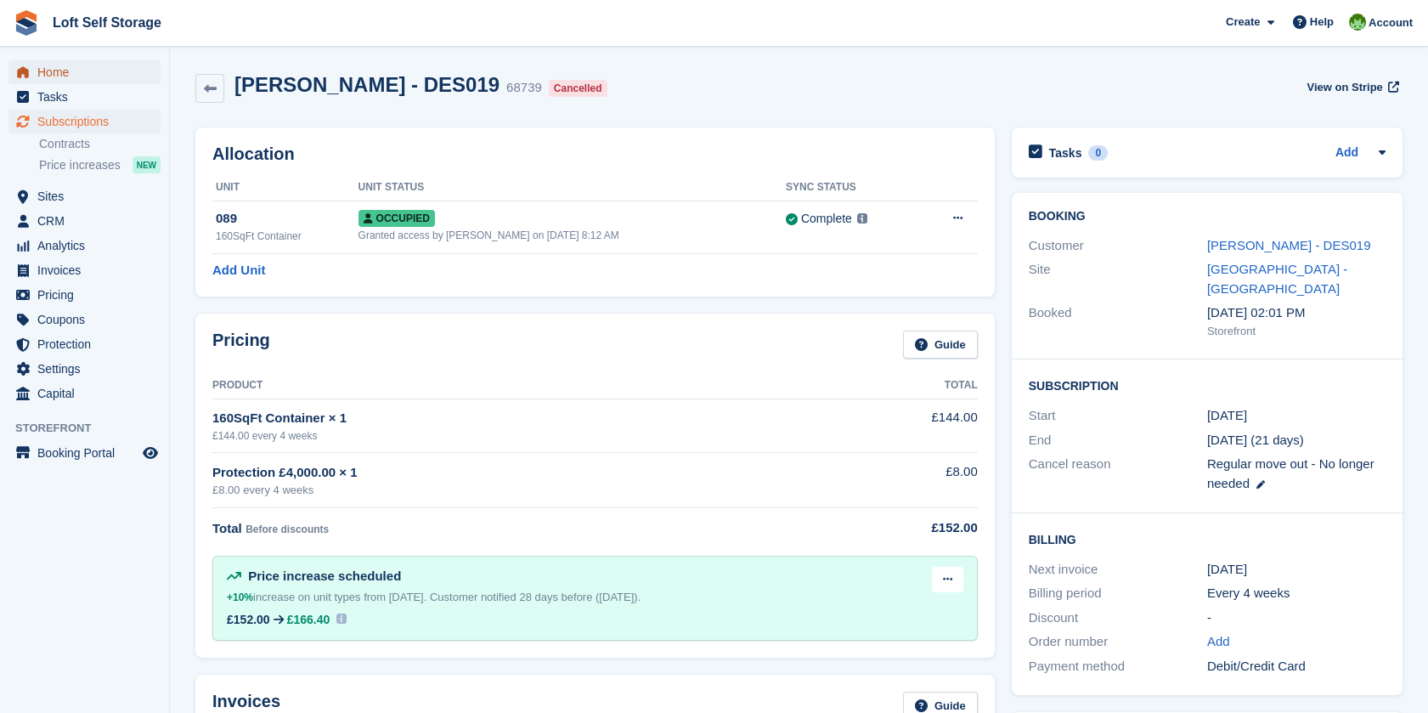
click at [66, 62] on span "Home" at bounding box center [88, 72] width 102 height 24
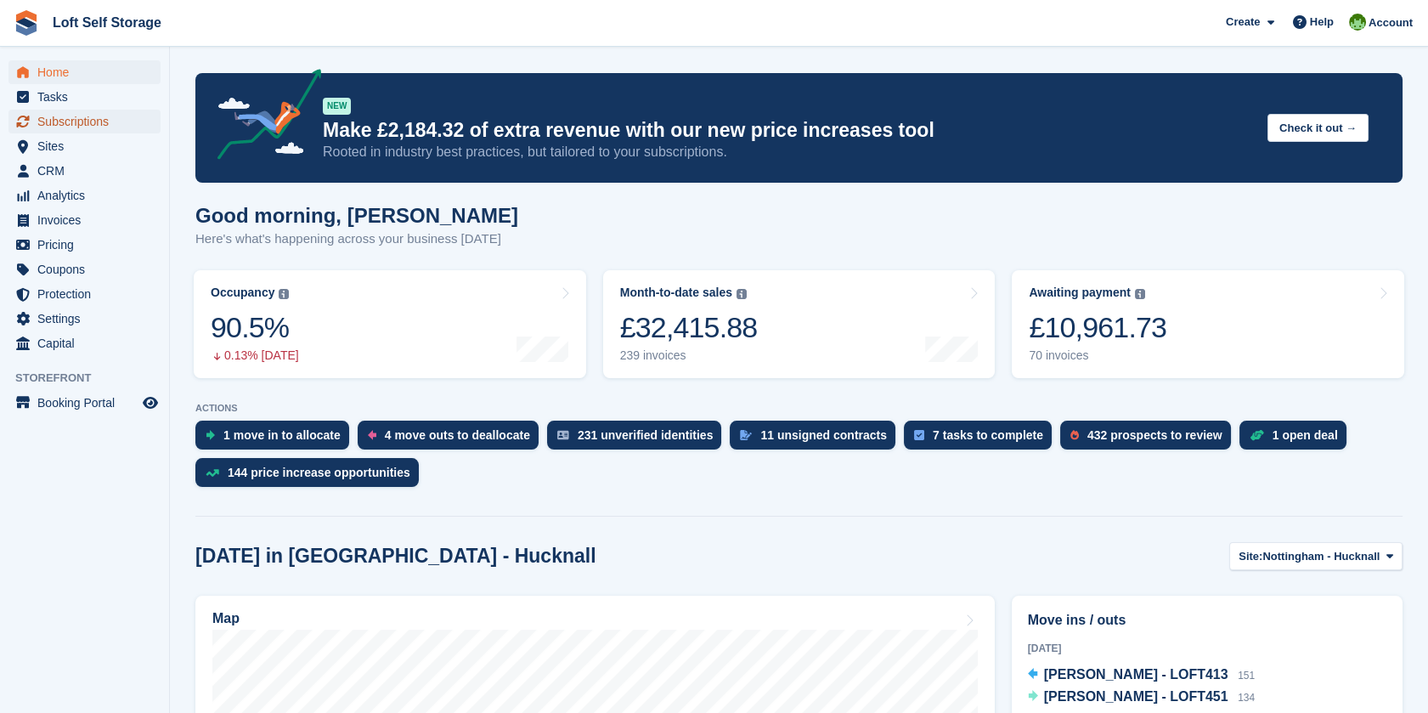
click at [68, 128] on span "Subscriptions" at bounding box center [88, 122] width 102 height 24
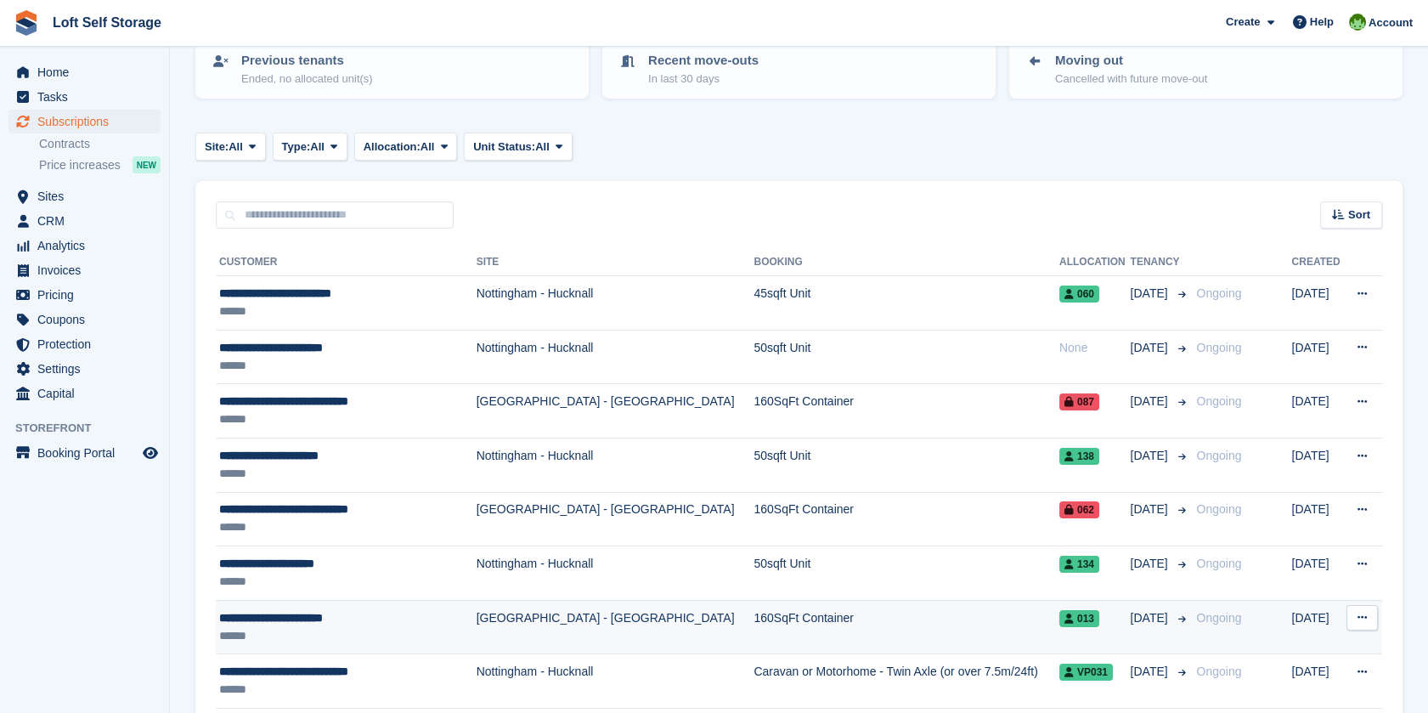
scroll to position [283, 0]
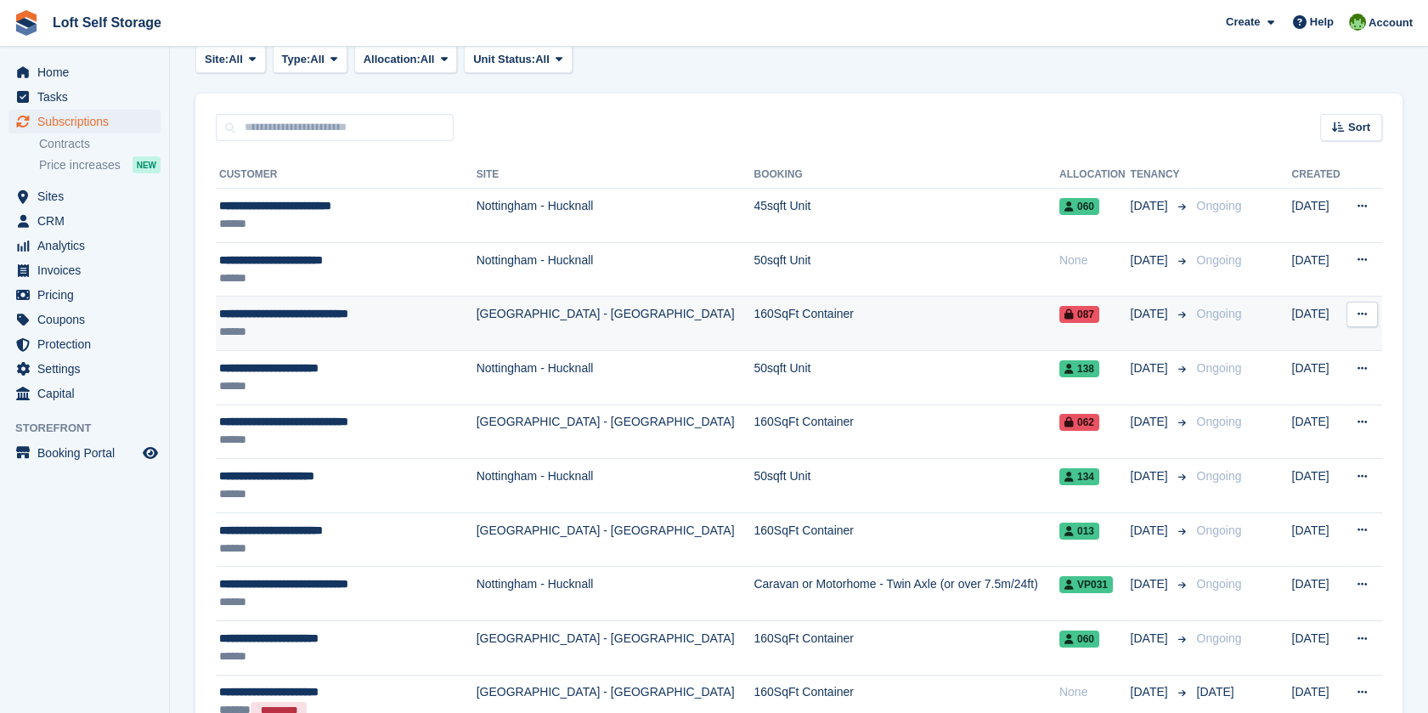
click at [258, 319] on div "**********" at bounding box center [338, 314] width 239 height 18
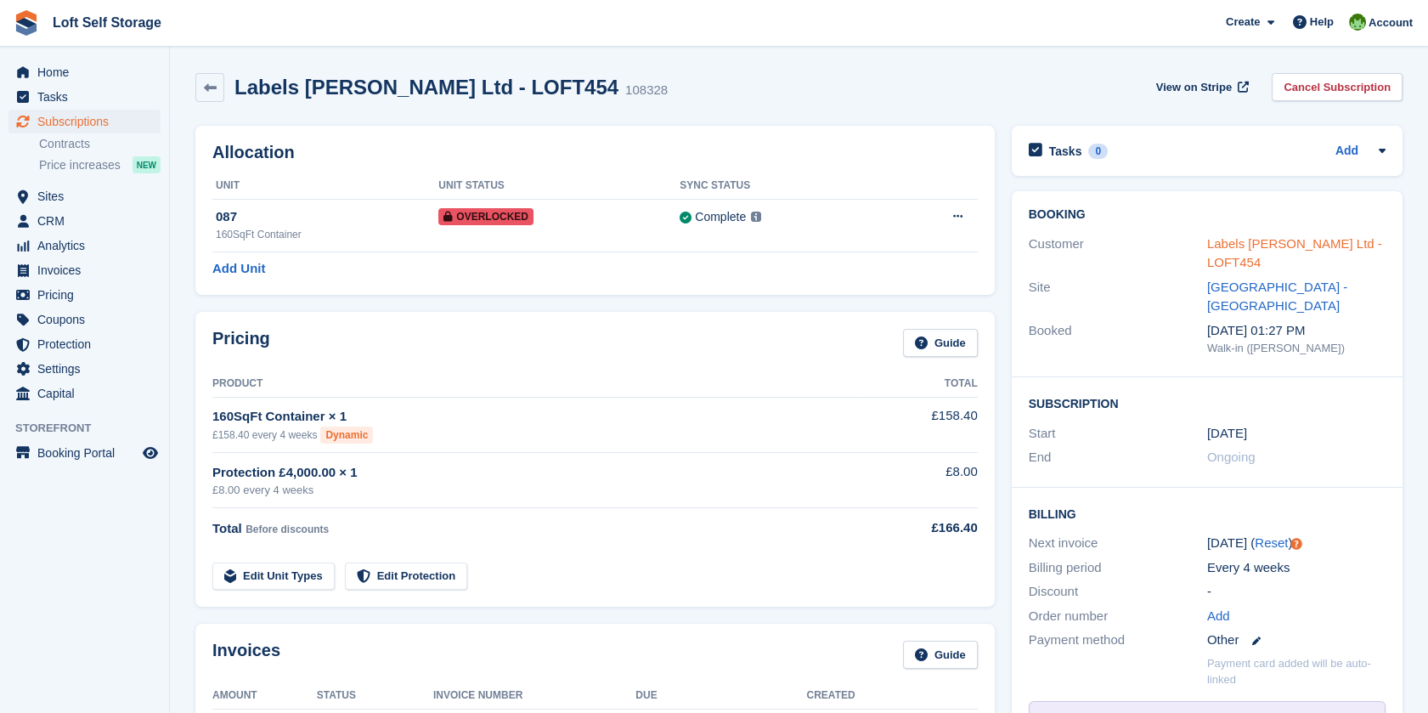
click at [1250, 247] on link "Labels Southwell Ltd - LOFT454" at bounding box center [1294, 253] width 175 height 34
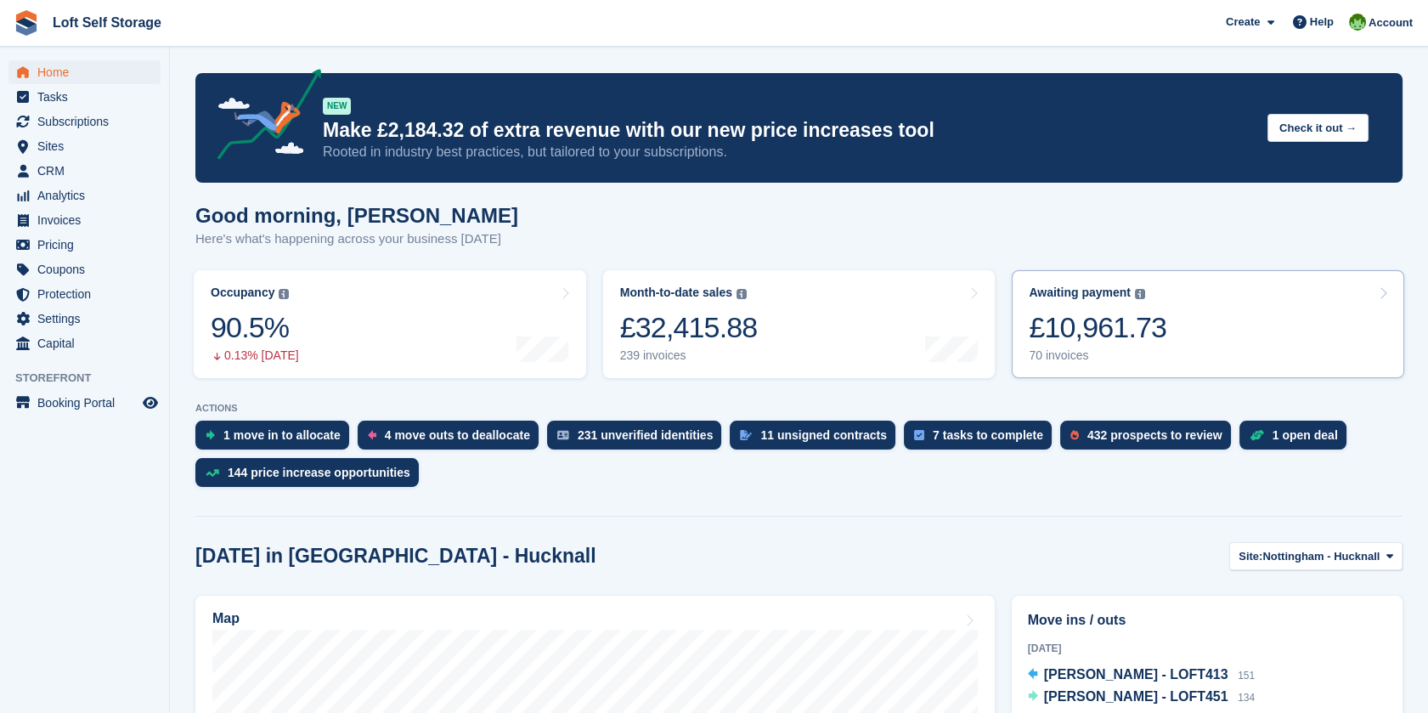
click at [1103, 319] on div "£10,961.73" at bounding box center [1098, 327] width 138 height 35
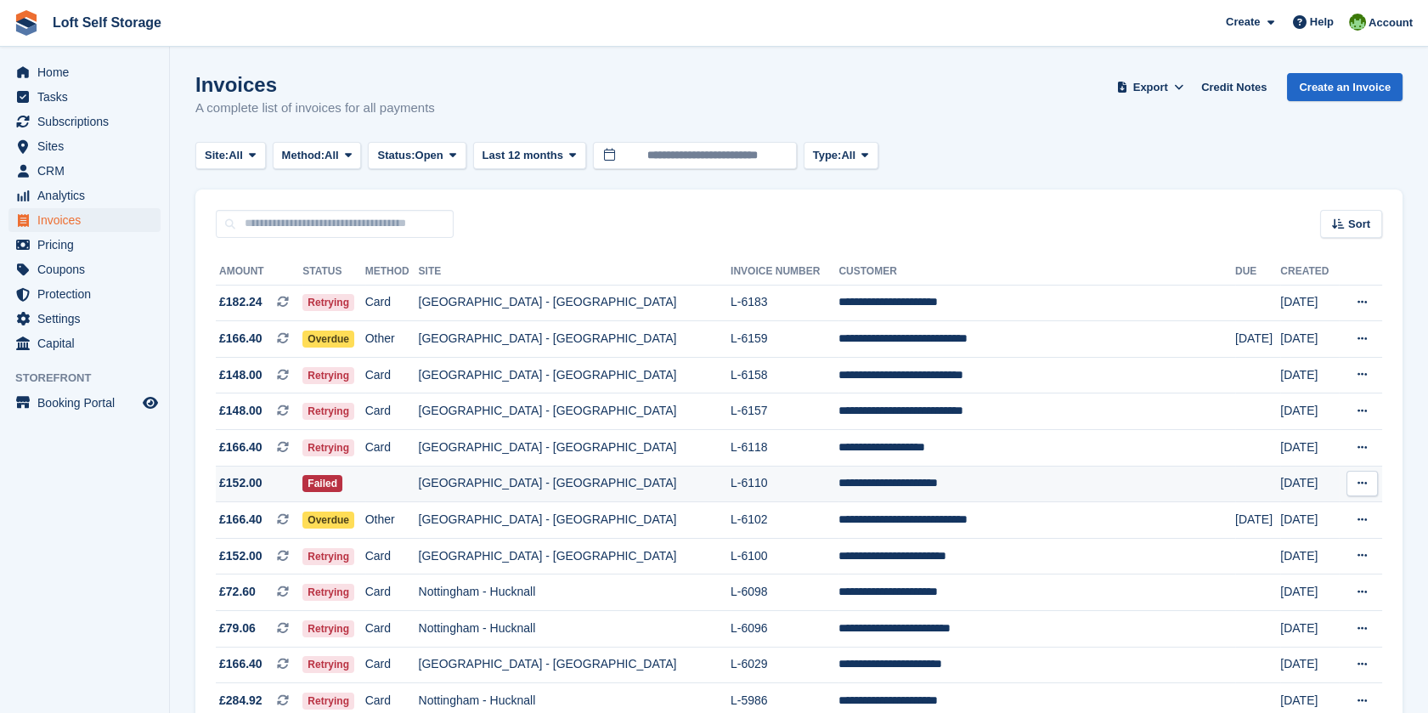
click at [846, 486] on td "**********" at bounding box center [1036, 484] width 397 height 37
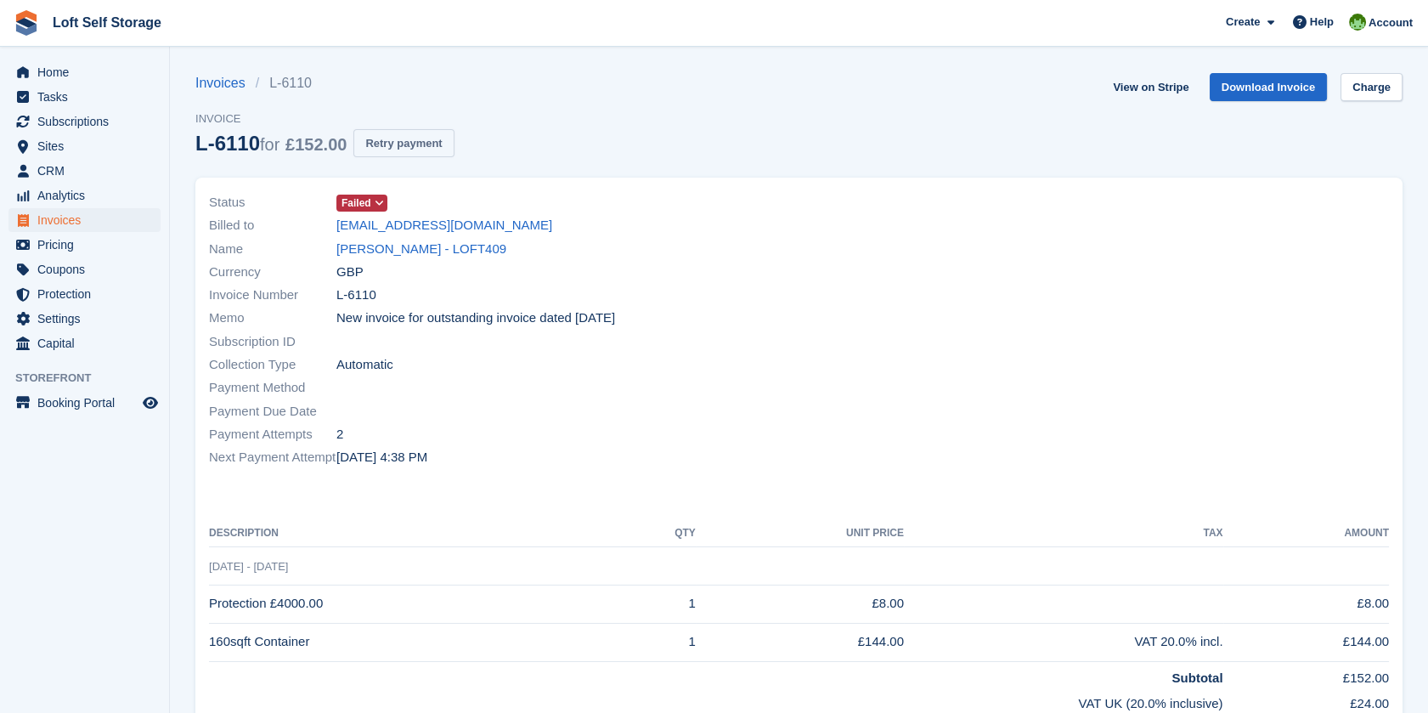
click at [428, 152] on button "Retry payment" at bounding box center [403, 143] width 100 height 28
click at [1312, 103] on div "View on Stripe Download Invoice Charge" at bounding box center [1254, 90] width 296 height 35
click at [1289, 88] on link "Download Invoice" at bounding box center [1269, 87] width 118 height 28
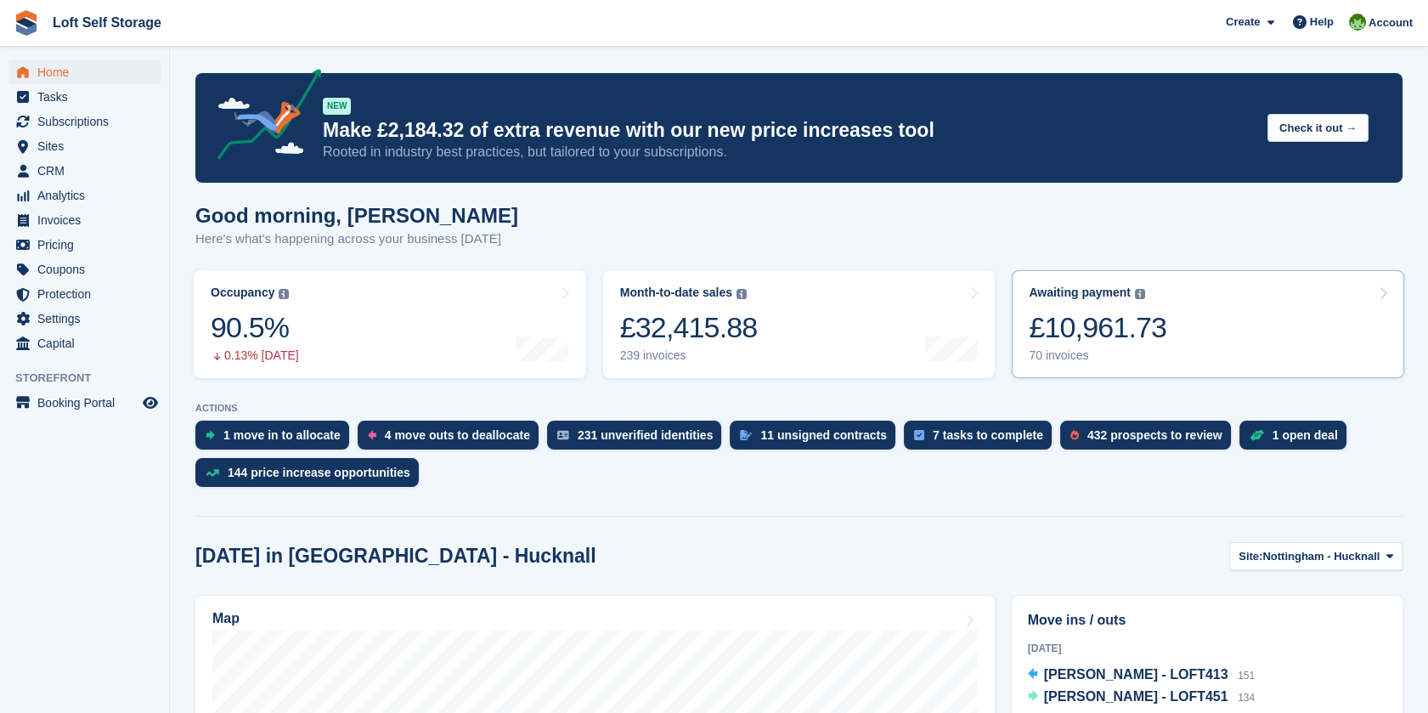
click at [1033, 319] on div "£10,961.73" at bounding box center [1098, 327] width 138 height 35
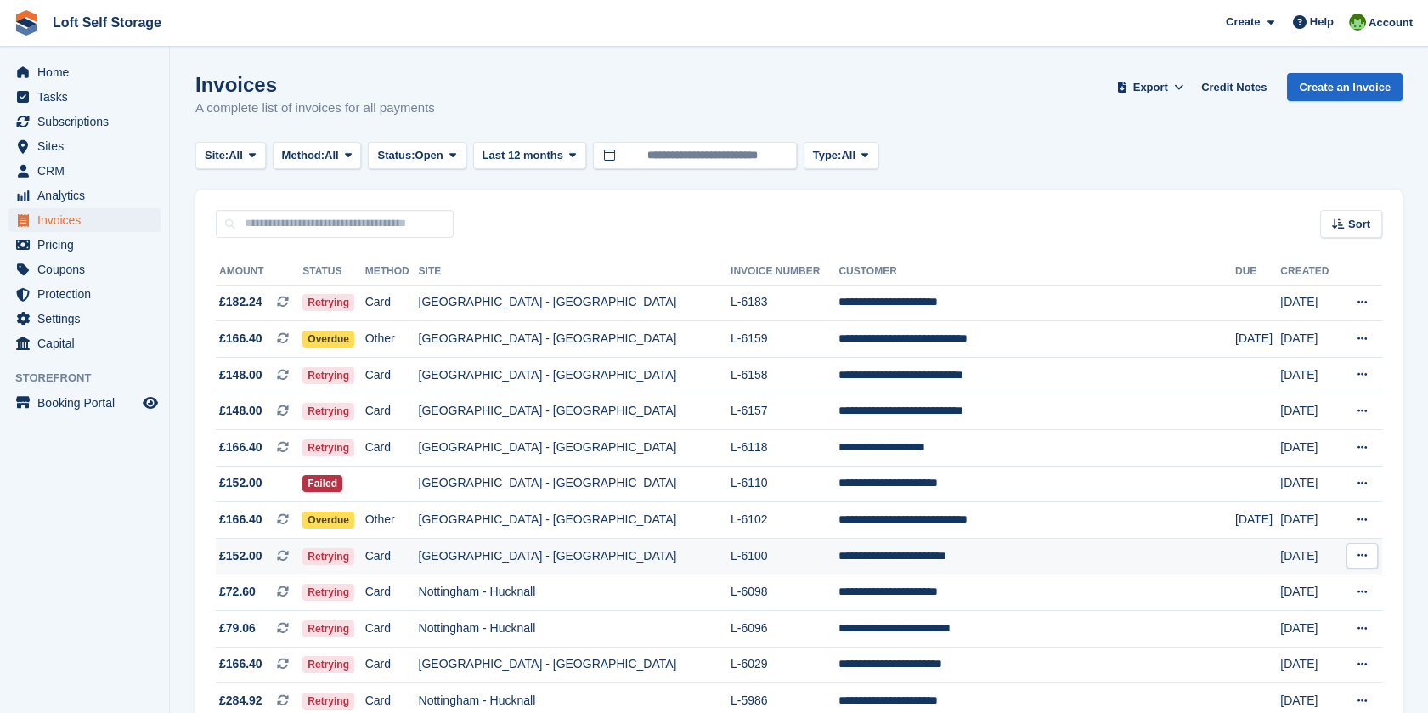
click at [883, 551] on td "**********" at bounding box center [1036, 556] width 397 height 37
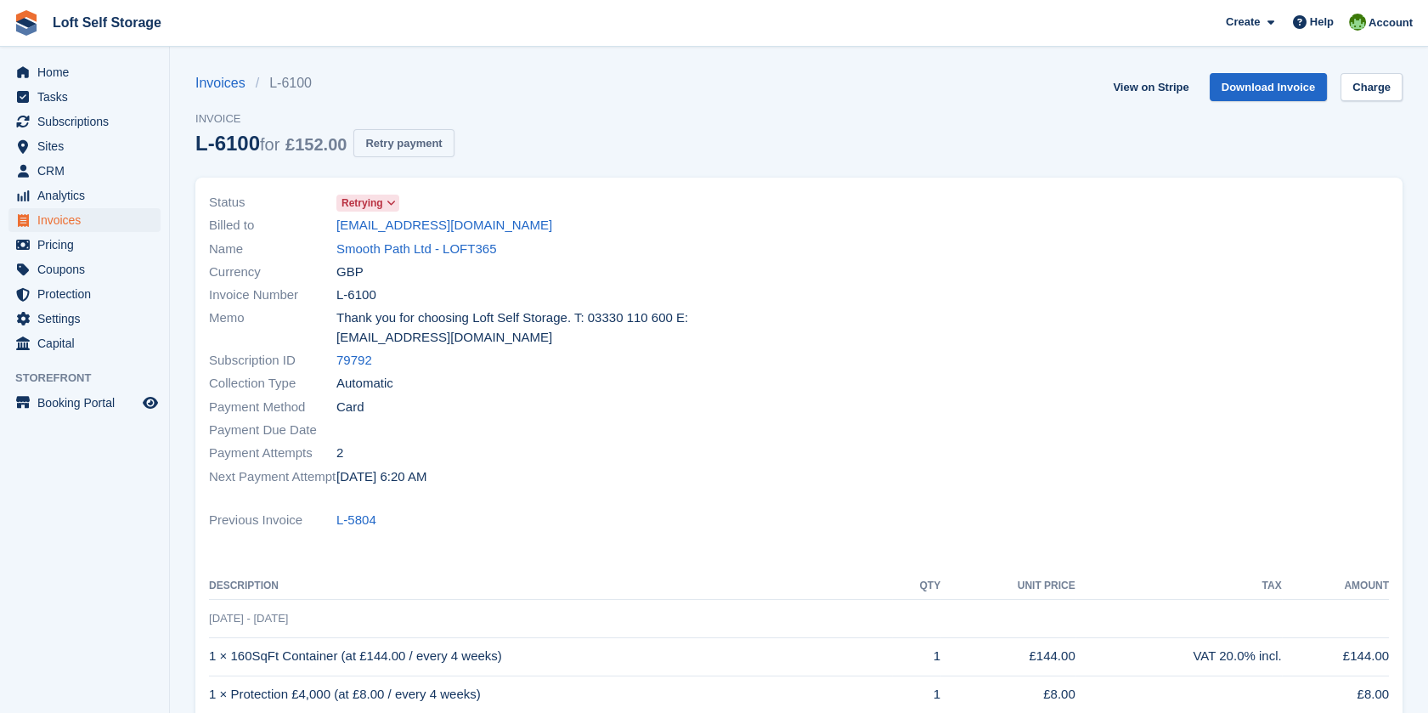
click at [437, 152] on button "Retry payment" at bounding box center [403, 143] width 100 height 28
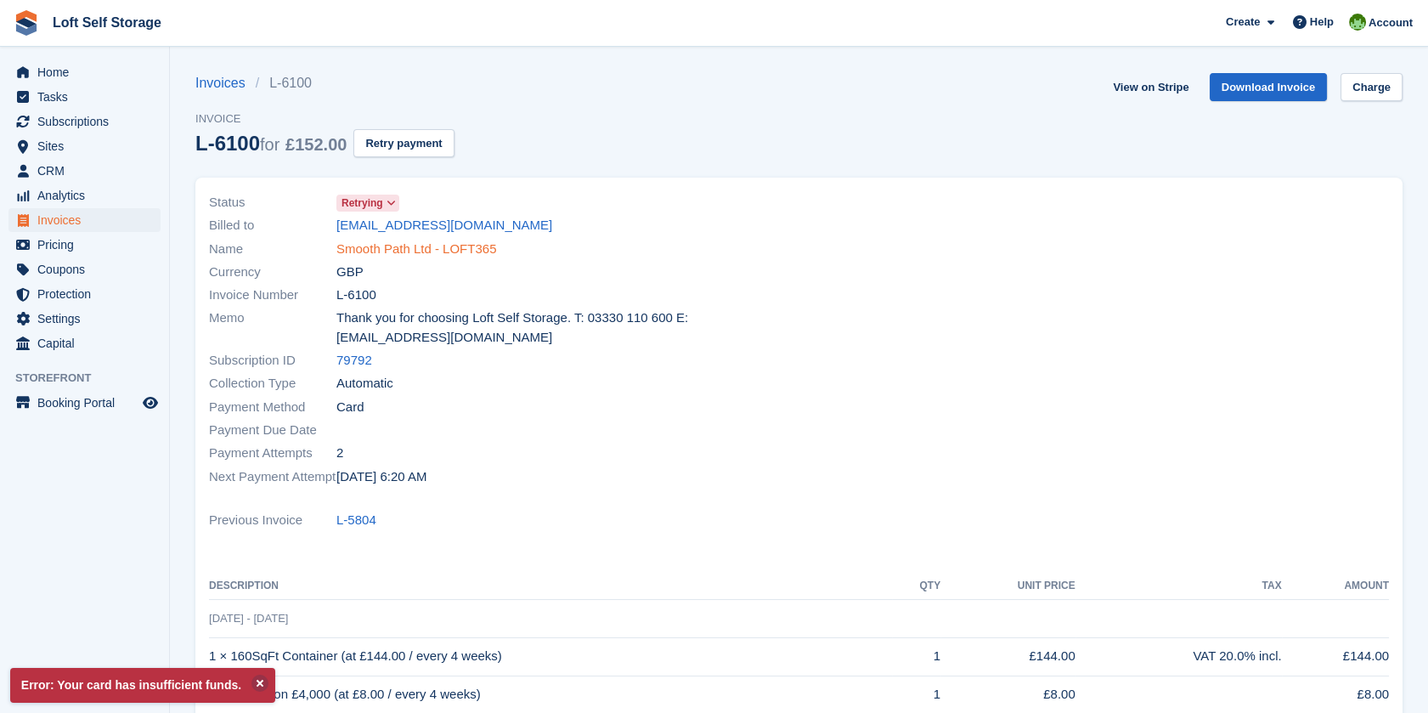
click at [409, 252] on link "Smooth Path Ltd - LOFT365" at bounding box center [416, 250] width 160 height 20
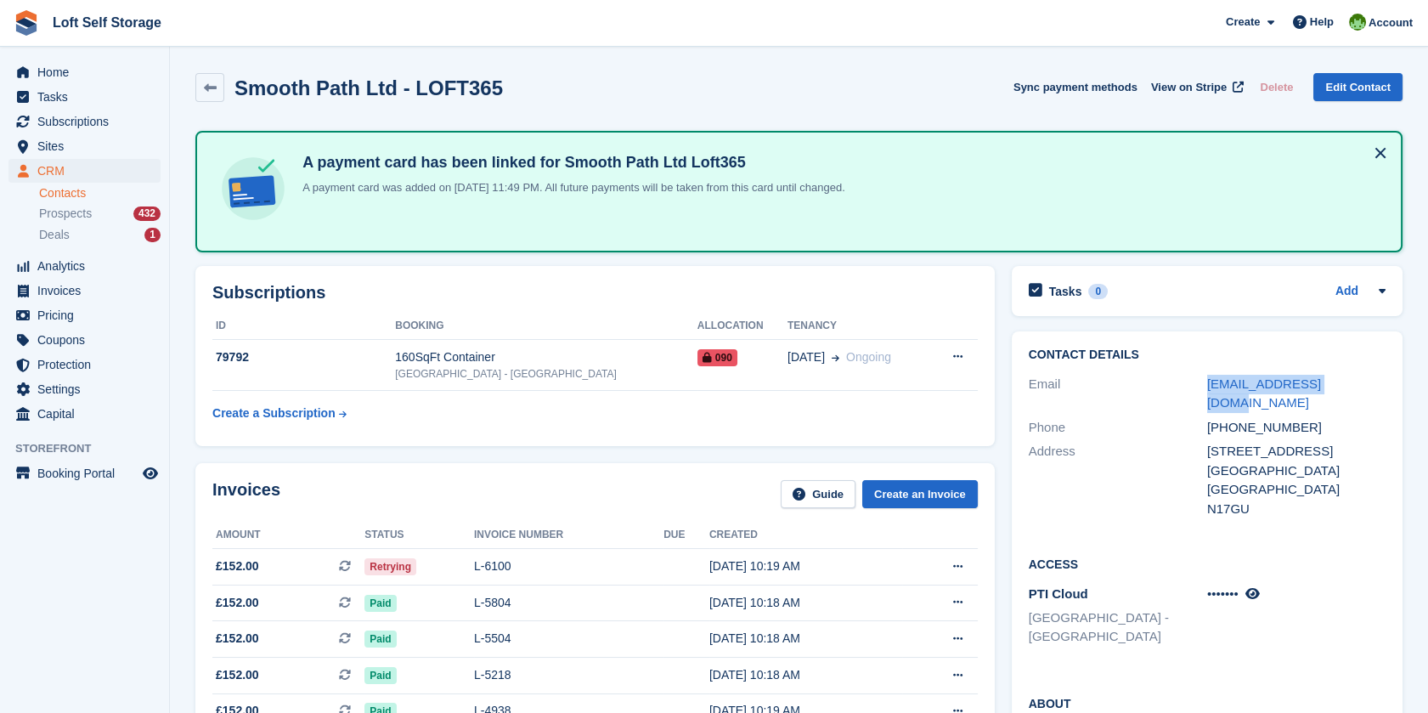
drag, startPoint x: 1335, startPoint y: 383, endPoint x: 1204, endPoint y: 385, distance: 130.8
click at [1204, 385] on div "Email office@smoothpath.uk" at bounding box center [1207, 393] width 357 height 43
copy div "[EMAIL_ADDRESS][DOMAIN_NAME]"
click at [588, 567] on div "L-6100" at bounding box center [568, 566] width 189 height 18
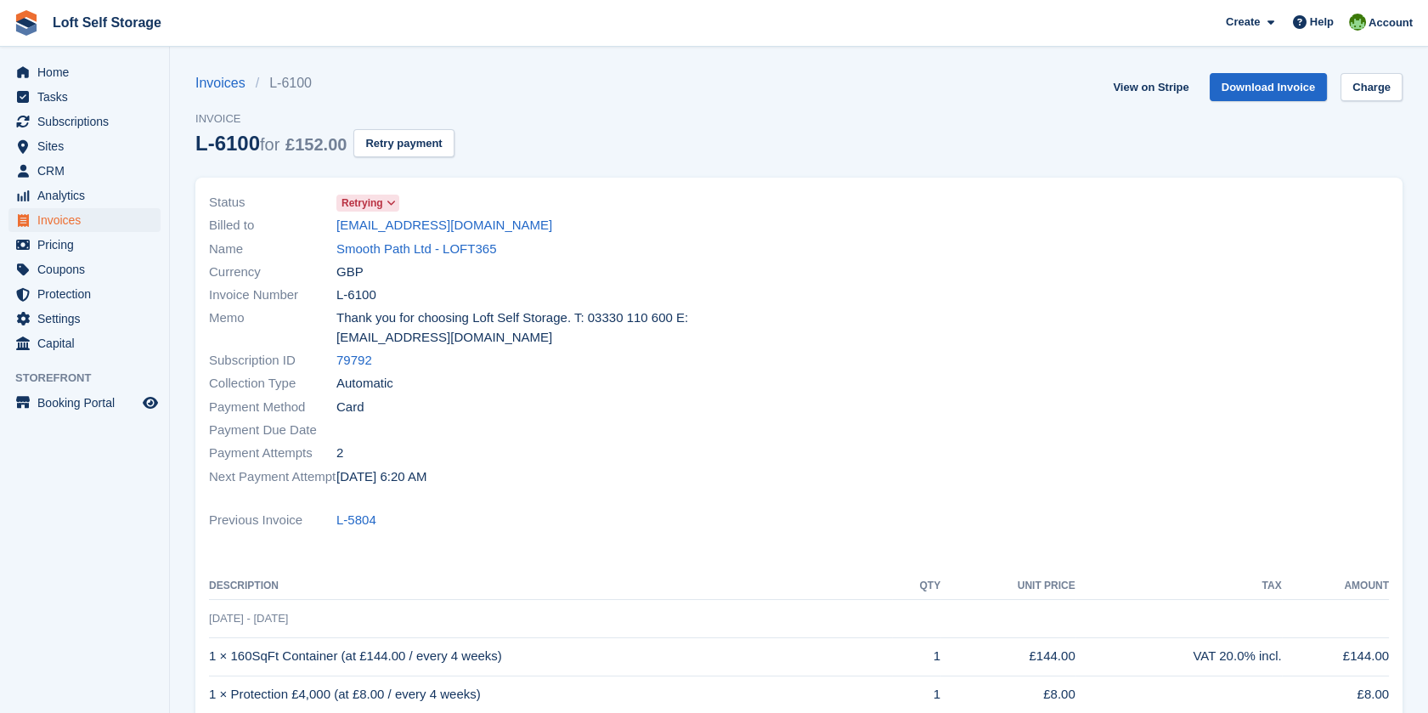
click at [1292, 261] on div at bounding box center [1099, 340] width 601 height 318
click at [1282, 95] on link "Download Invoice" at bounding box center [1269, 87] width 118 height 28
